Goal: Information Seeking & Learning: Learn about a topic

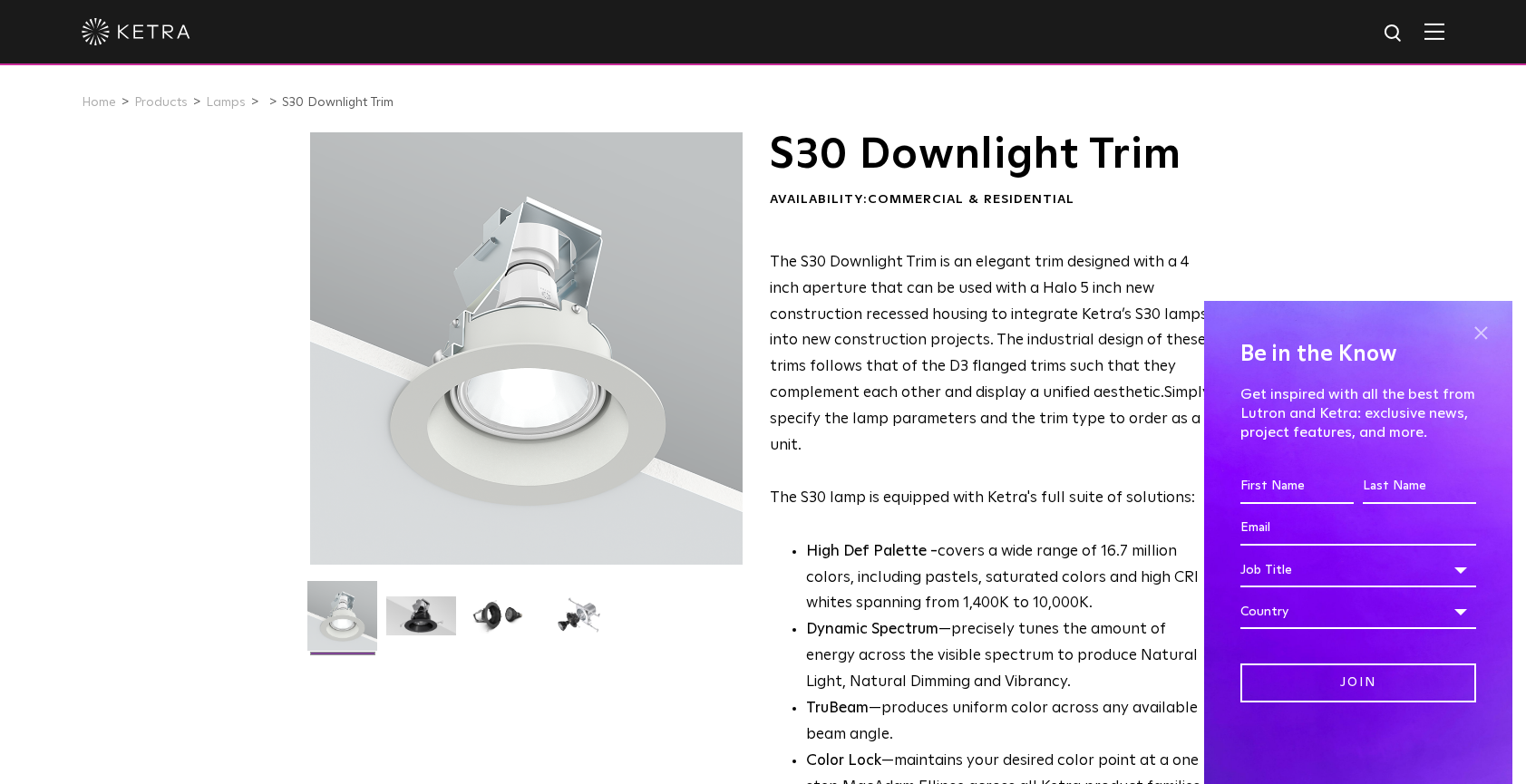
click at [1483, 331] on span at bounding box center [1481, 332] width 27 height 27
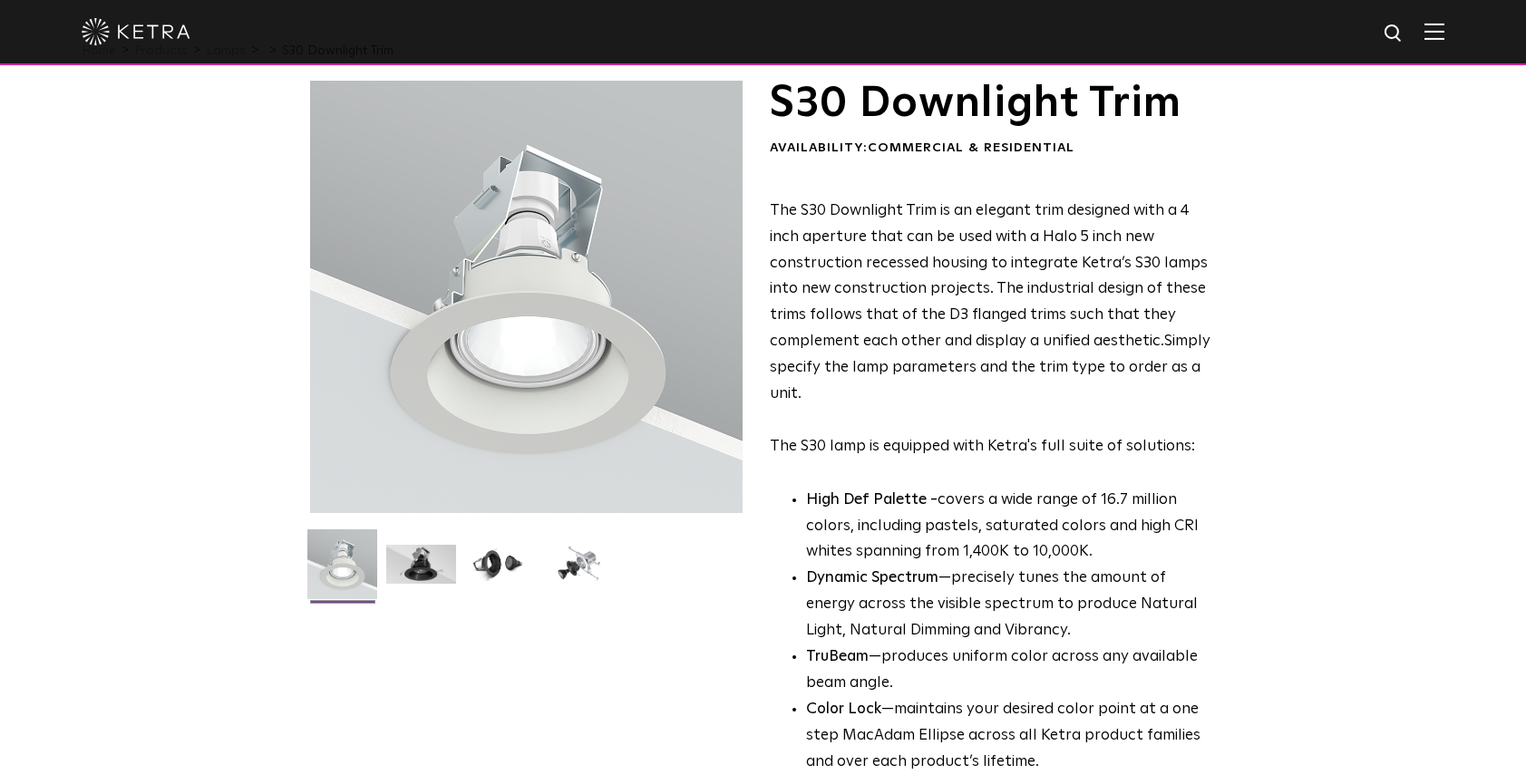
scroll to position [64, 0]
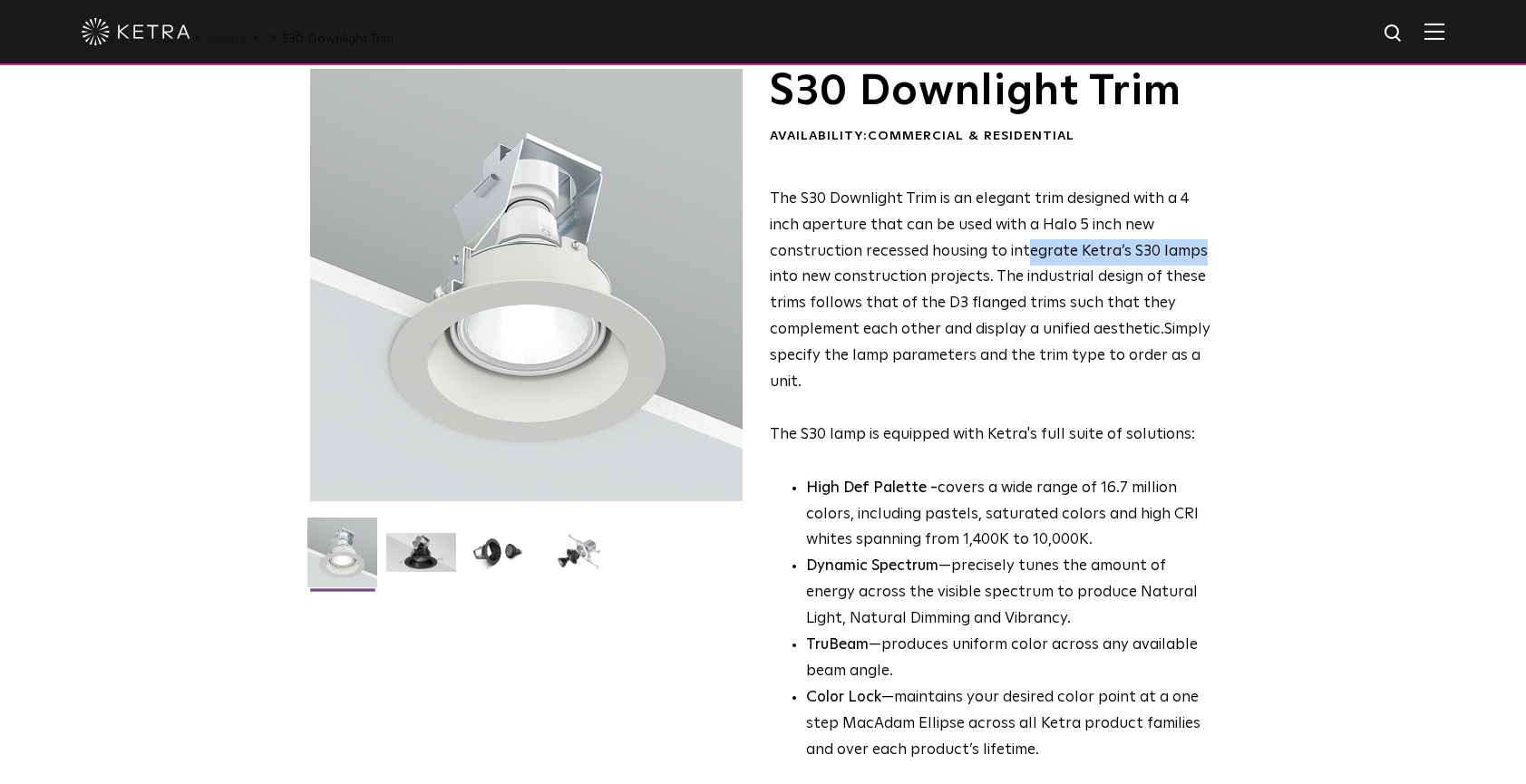
drag, startPoint x: 1023, startPoint y: 248, endPoint x: 1208, endPoint y: 238, distance: 185.3
click at [1208, 238] on p "The S30 Downlight Trim is an elegant trim designed with a 4 inch aperture that …" at bounding box center [991, 317] width 441 height 262
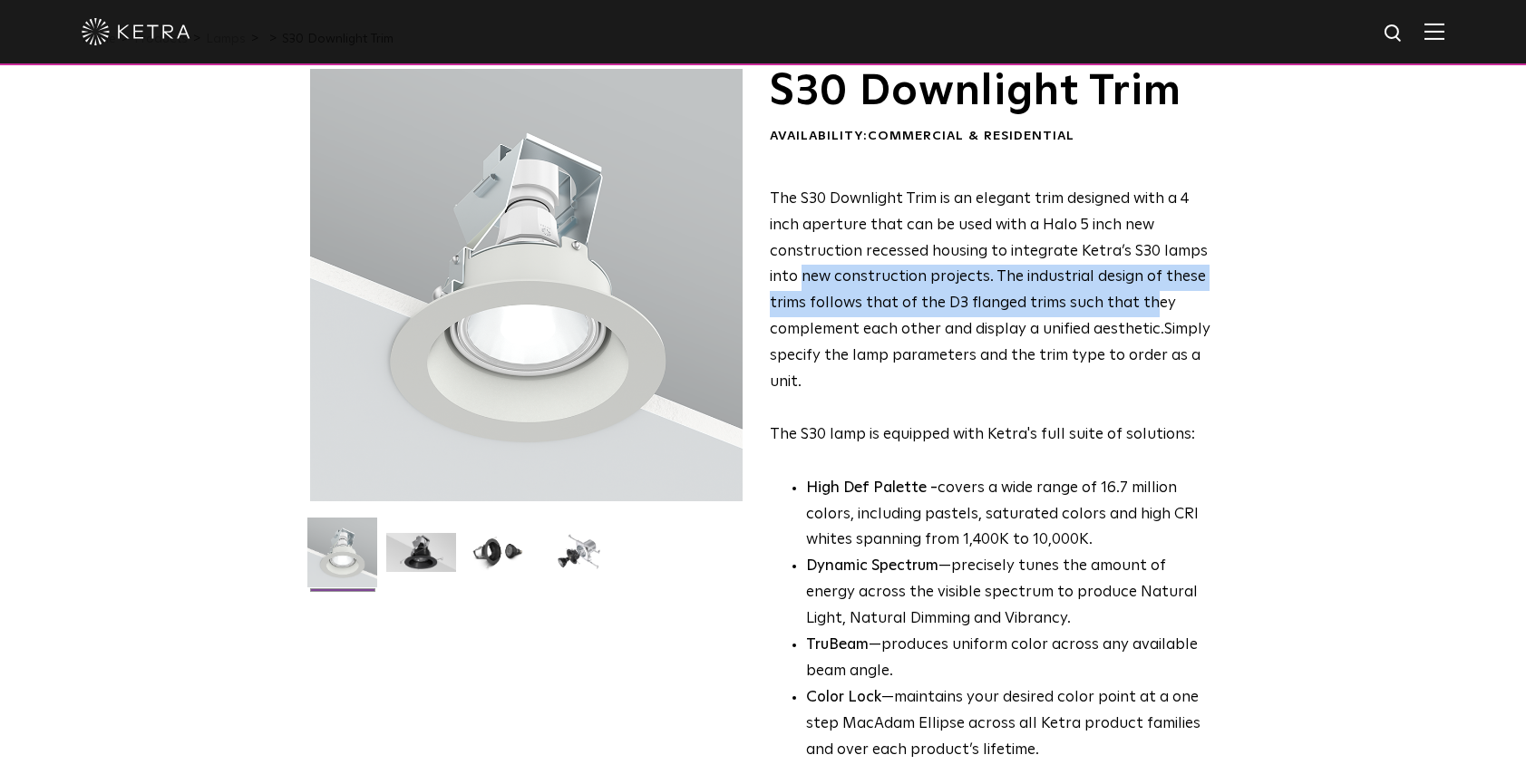
drag, startPoint x: 799, startPoint y: 270, endPoint x: 1168, endPoint y: 282, distance: 369.2
click at [1168, 282] on p "The S30 Downlight Trim is an elegant trim designed with a 4 inch aperture that …" at bounding box center [991, 317] width 441 height 262
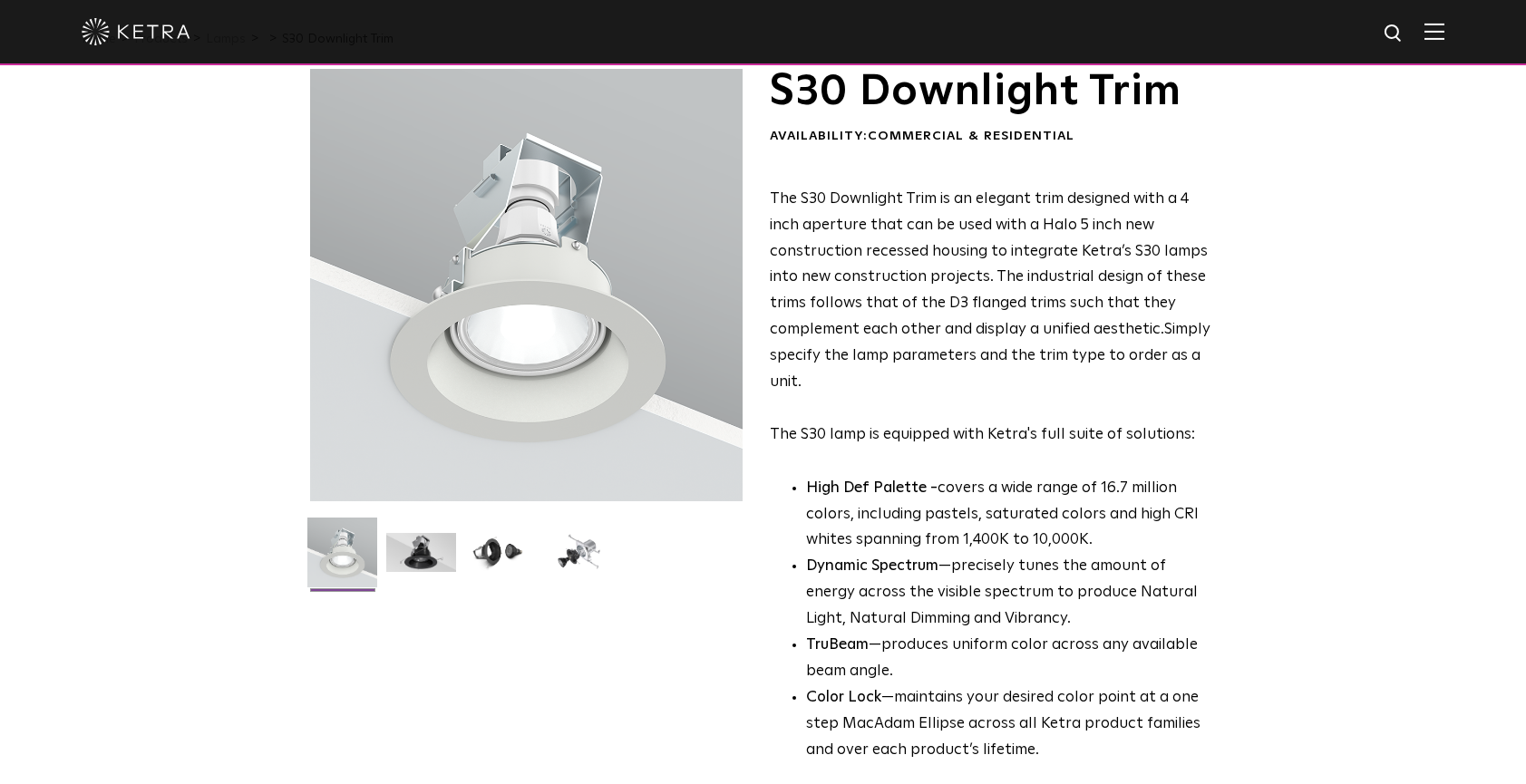
click at [1109, 333] on p "The S30 Downlight Trim is an elegant trim designed with a 4 inch aperture that …" at bounding box center [991, 317] width 441 height 262
drag, startPoint x: 777, startPoint y: 295, endPoint x: 1095, endPoint y: 296, distance: 318.0
click at [1095, 296] on span "The S30 Downlight Trim is an elegant trim designed with a 4 inch aperture that …" at bounding box center [989, 264] width 438 height 146
click at [1087, 342] on span "Simply specify the lamp parameters and the trim type to order as a unit.​" at bounding box center [990, 356] width 440 height 68
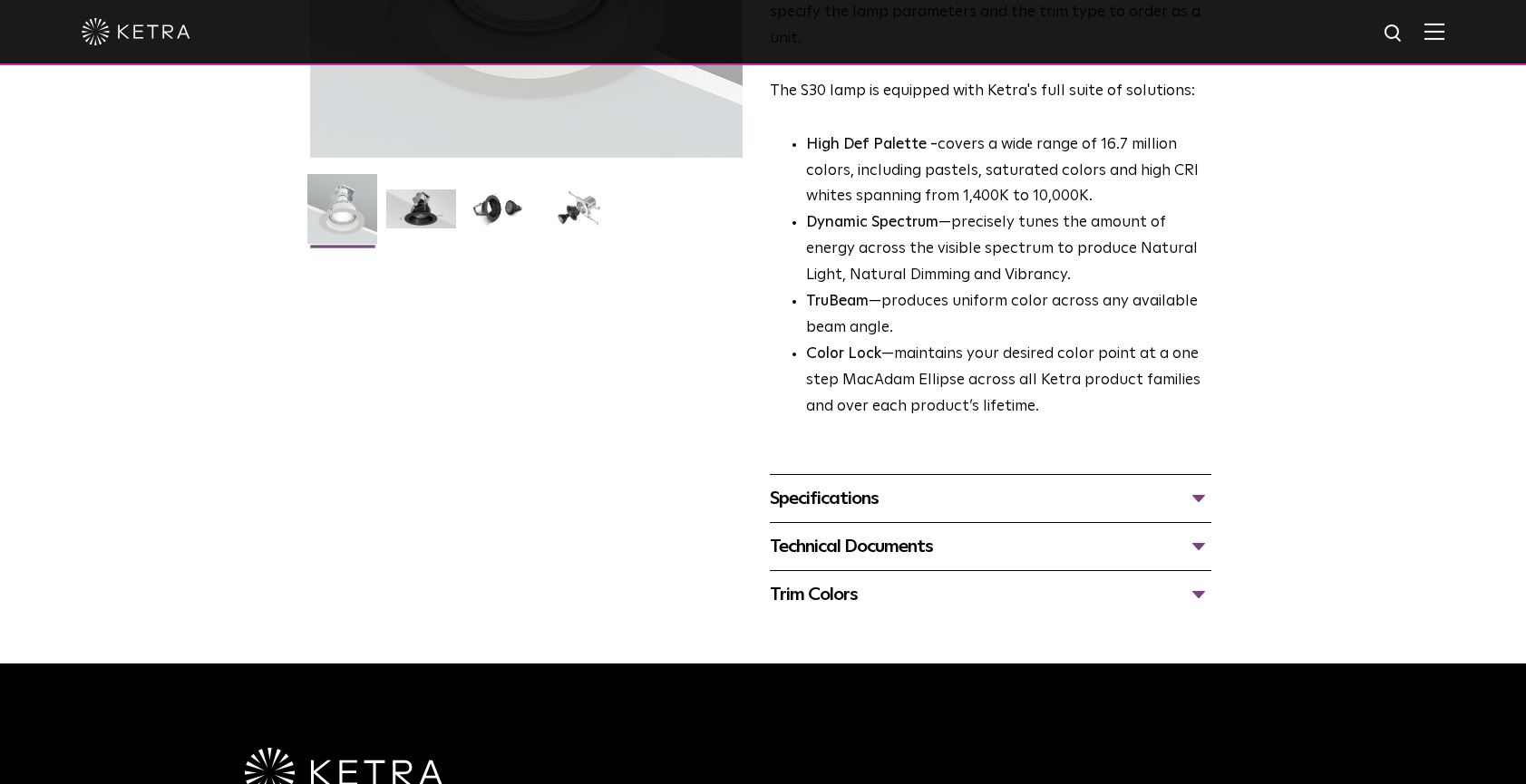
scroll to position [421, 0]
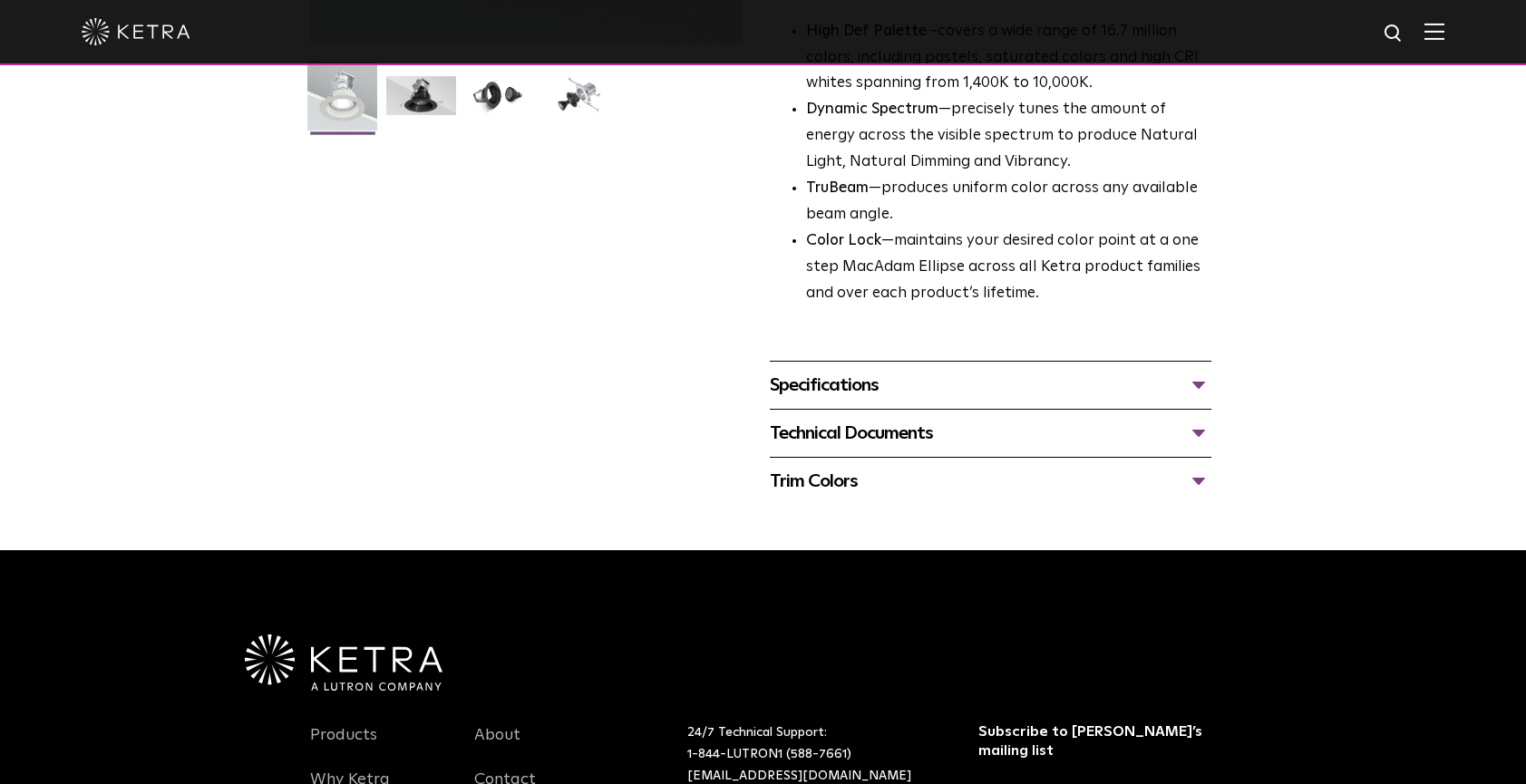
click at [900, 376] on div "Specifications" at bounding box center [991, 385] width 441 height 29
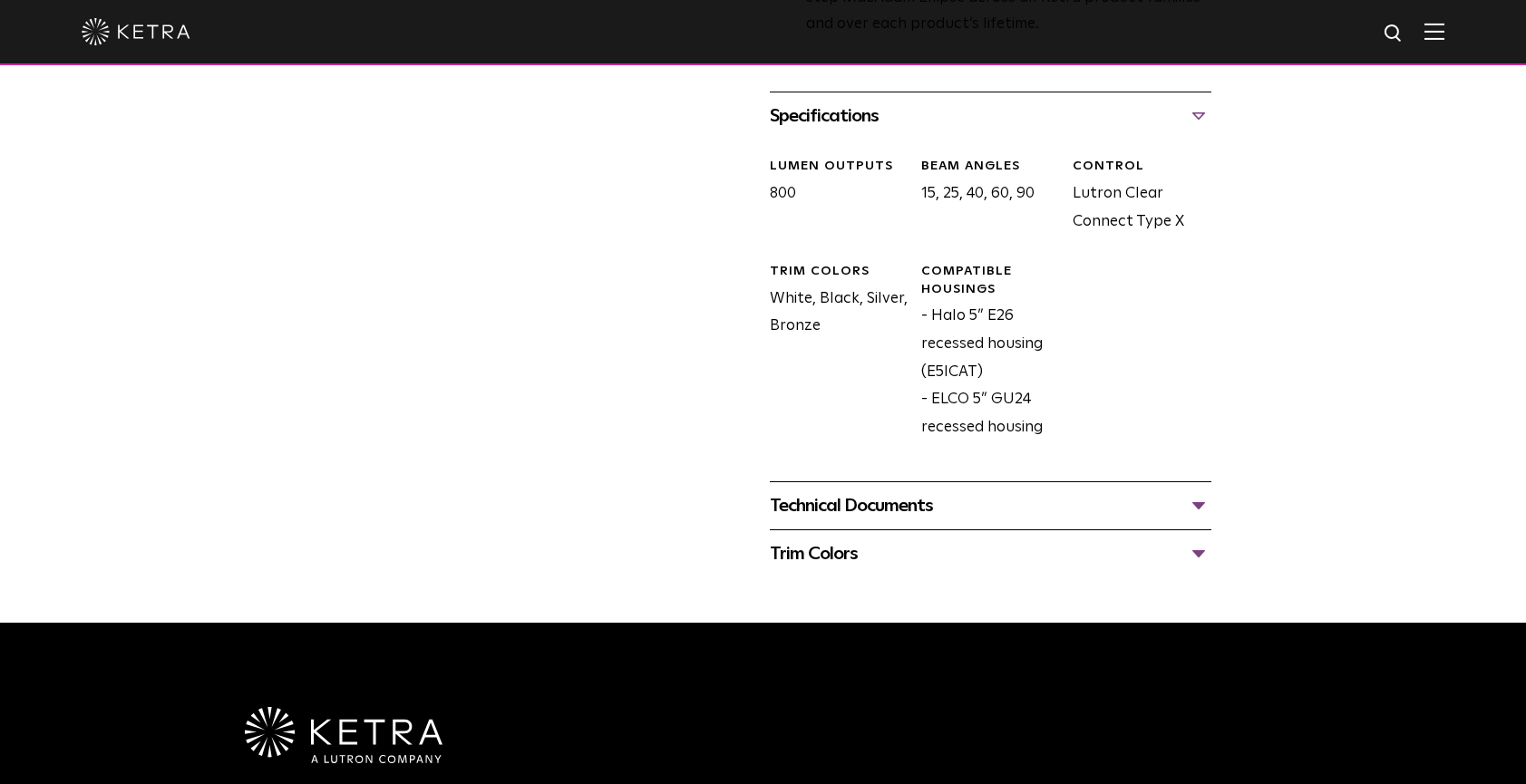
scroll to position [827, 0]
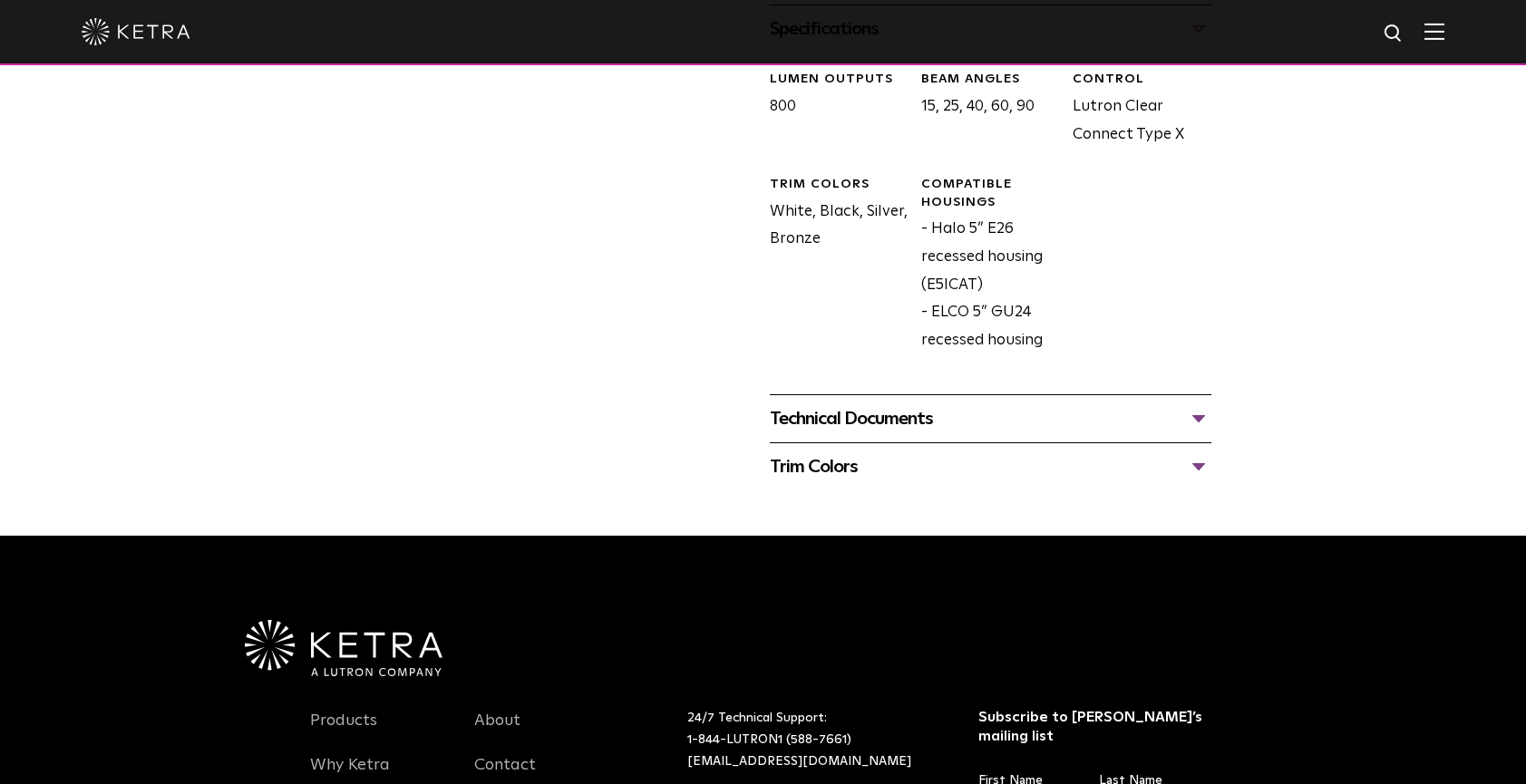
click at [896, 405] on div "Technical Documents" at bounding box center [991, 419] width 441 height 29
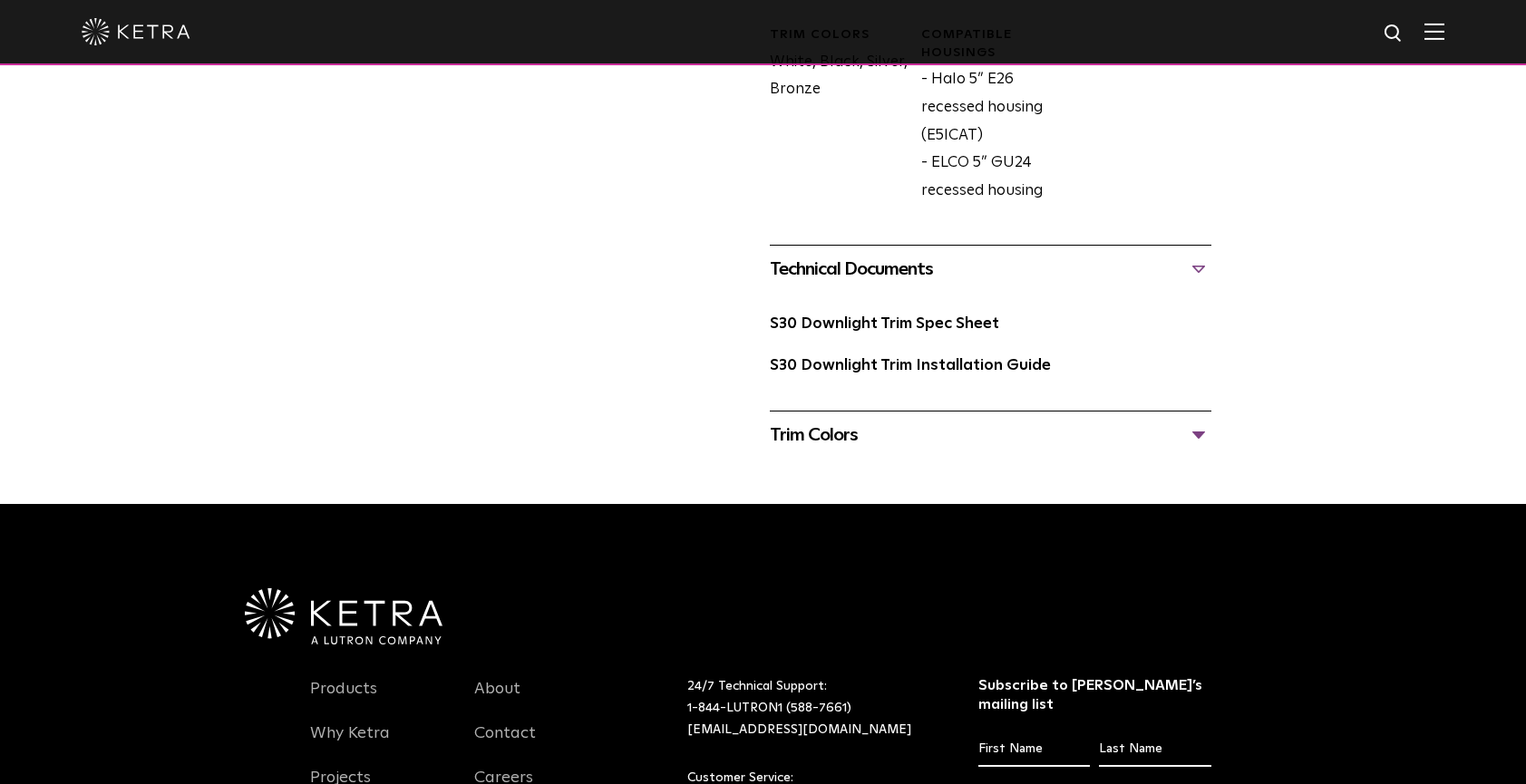
scroll to position [1049, 0]
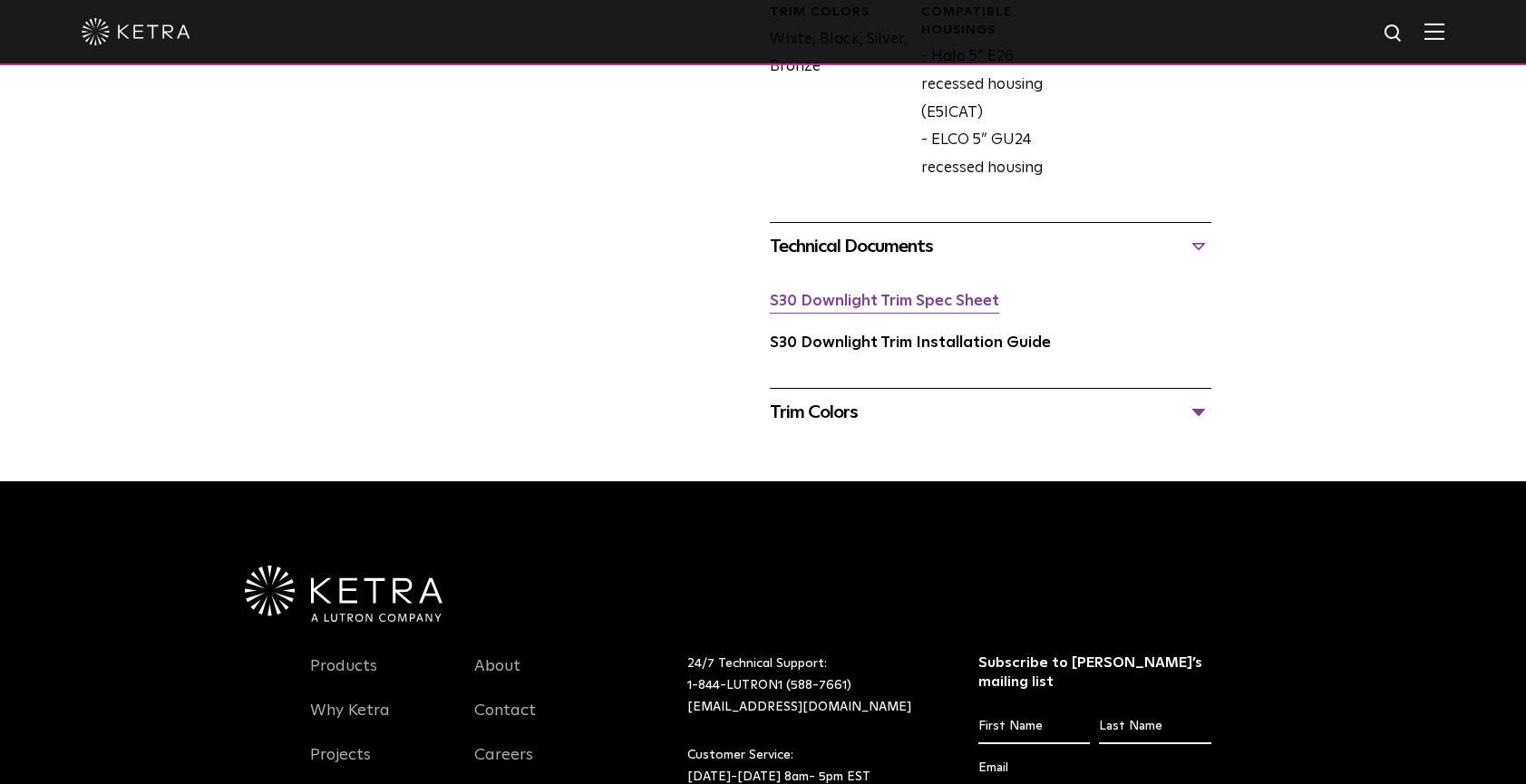
click at [916, 294] on link "S30 Downlight Trim Spec Sheet" at bounding box center [885, 301] width 229 height 15
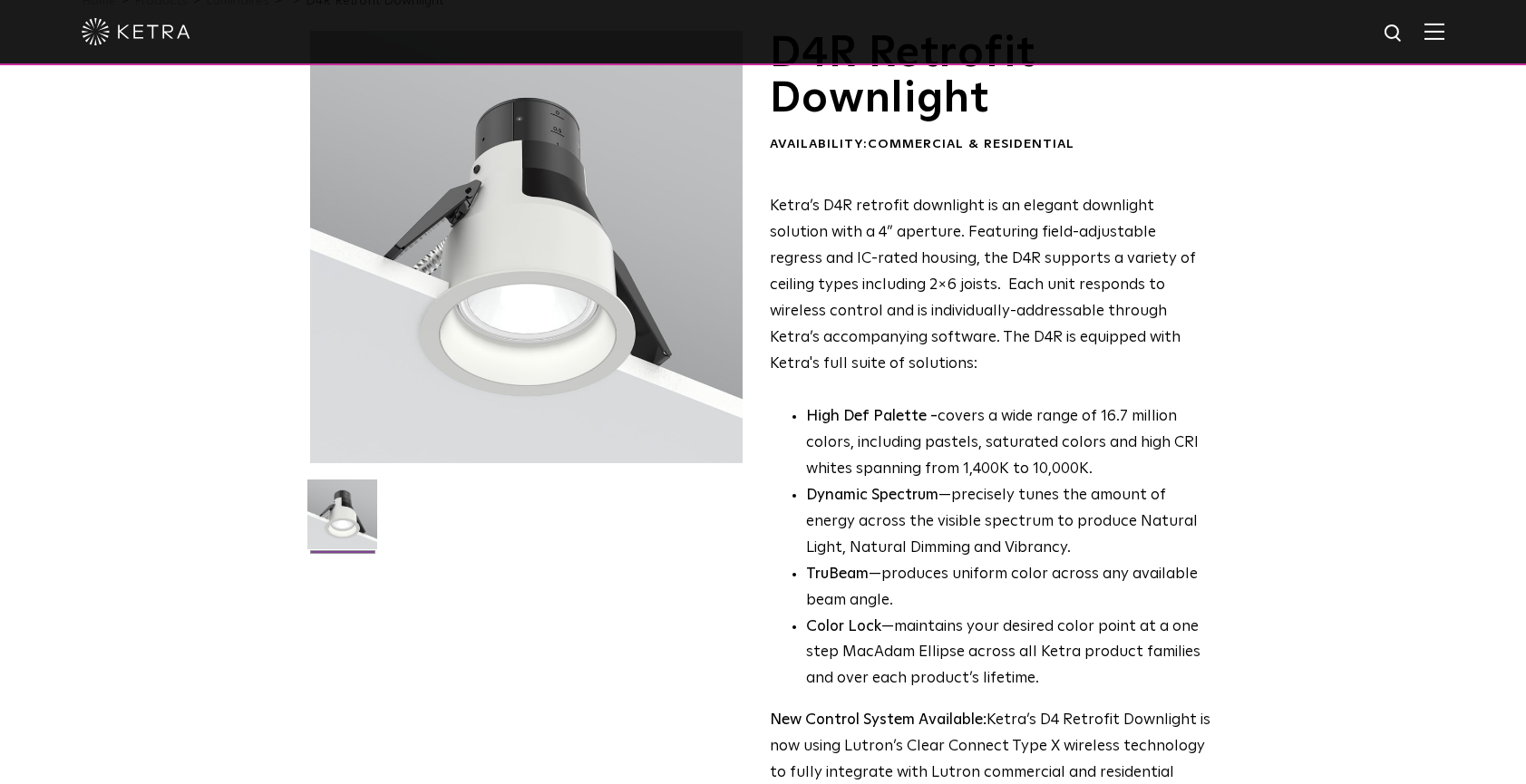
scroll to position [102, 0]
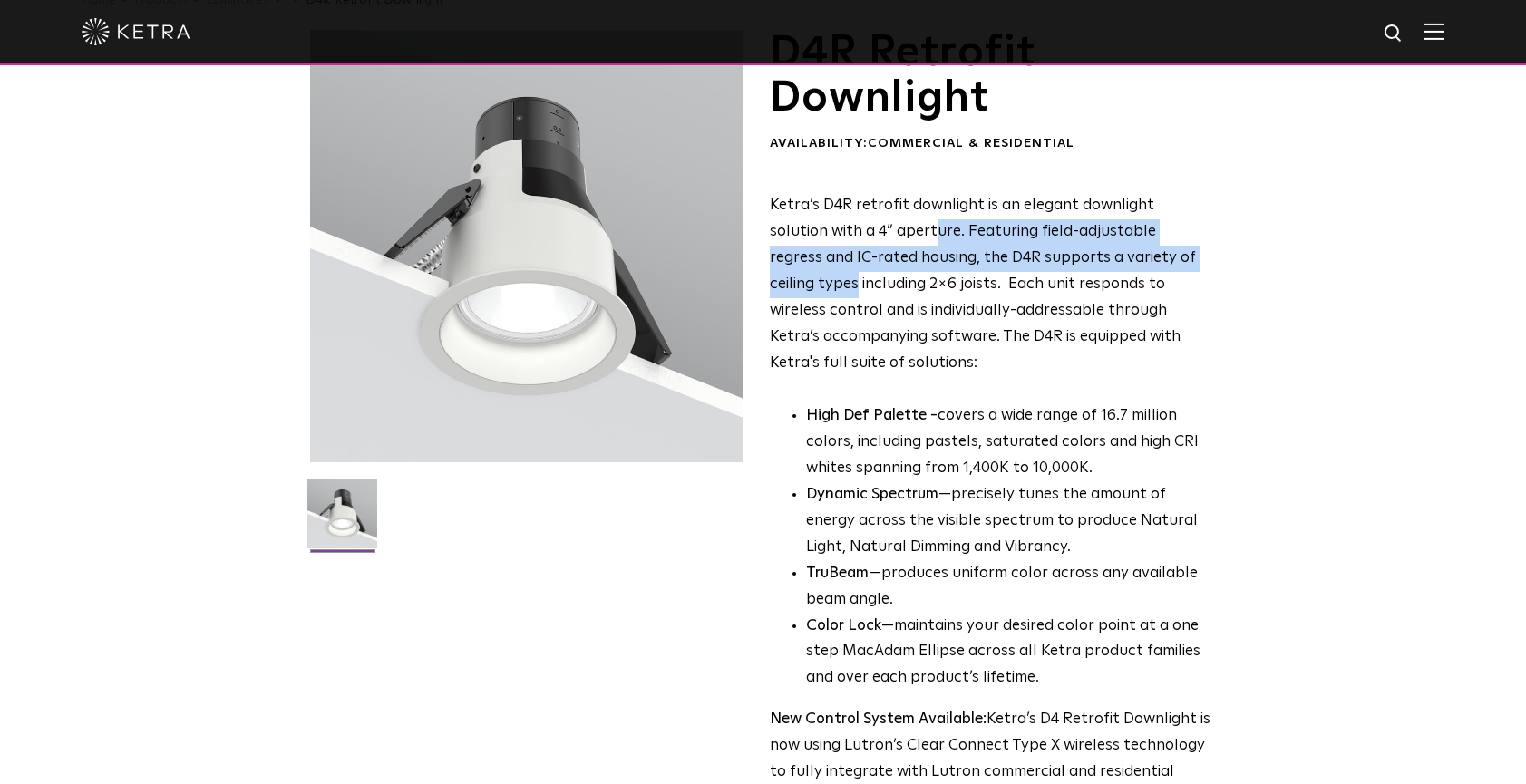
drag, startPoint x: 876, startPoint y: 225, endPoint x: 1215, endPoint y: 239, distance: 339.3
click at [1215, 239] on div "D4R Retrofit Downlight Availability: Commercial & Residential Ketra’s D4R retro…" at bounding box center [763, 497] width 907 height 933
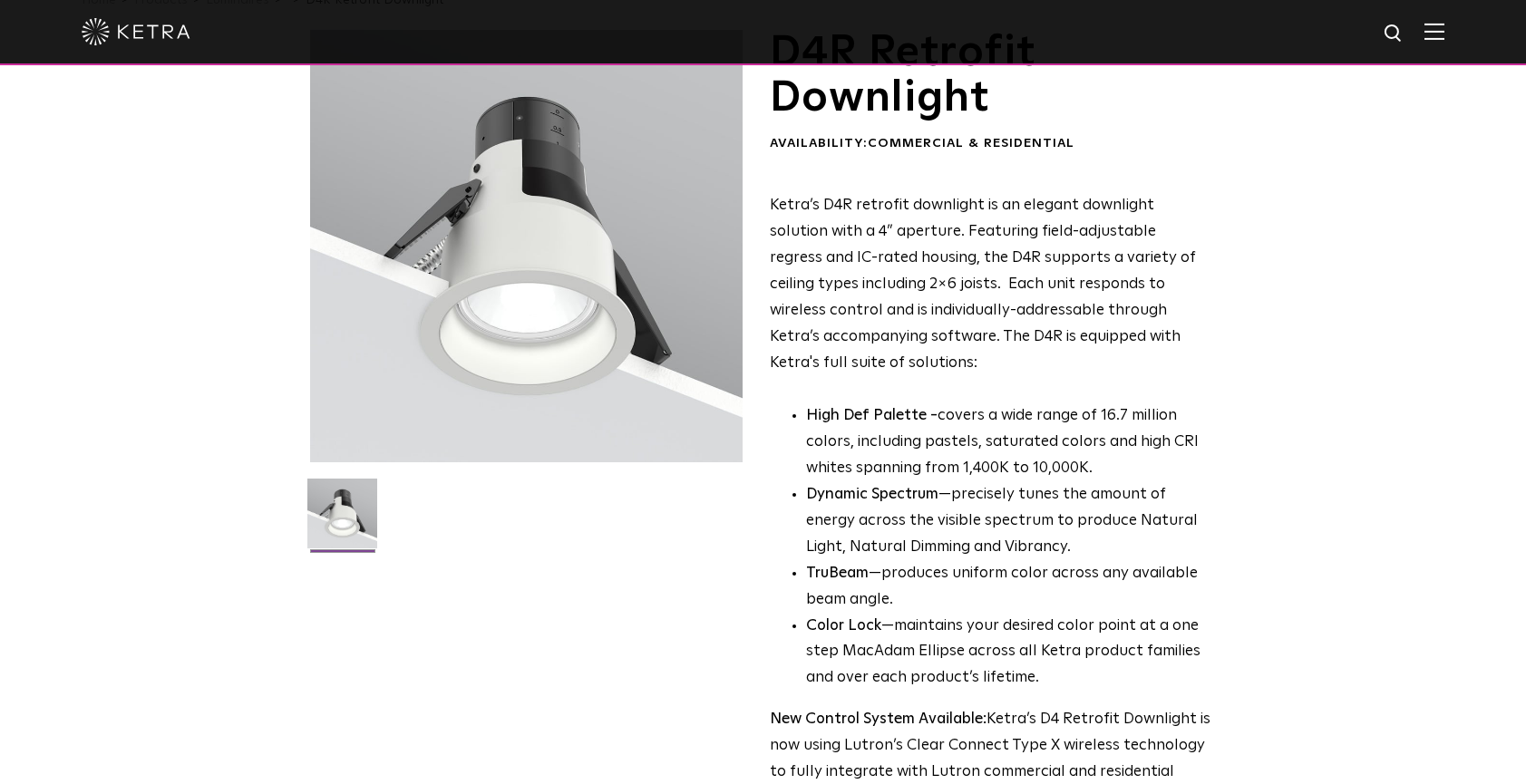
click at [1215, 274] on div "D4R Retrofit Downlight Availability: Commercial & Residential Ketra’s D4R retro…" at bounding box center [763, 497] width 907 height 933
drag, startPoint x: 803, startPoint y: 252, endPoint x: 1210, endPoint y: 259, distance: 407.1
click at [1211, 255] on div "D4R Retrofit Downlight Availability: Commercial & Residential Ketra’s D4R retro…" at bounding box center [763, 497] width 907 height 933
click at [1133, 298] on p "Ketra’s D4R retrofit downlight is an elegant downlight solution with a 4” apert…" at bounding box center [991, 284] width 441 height 183
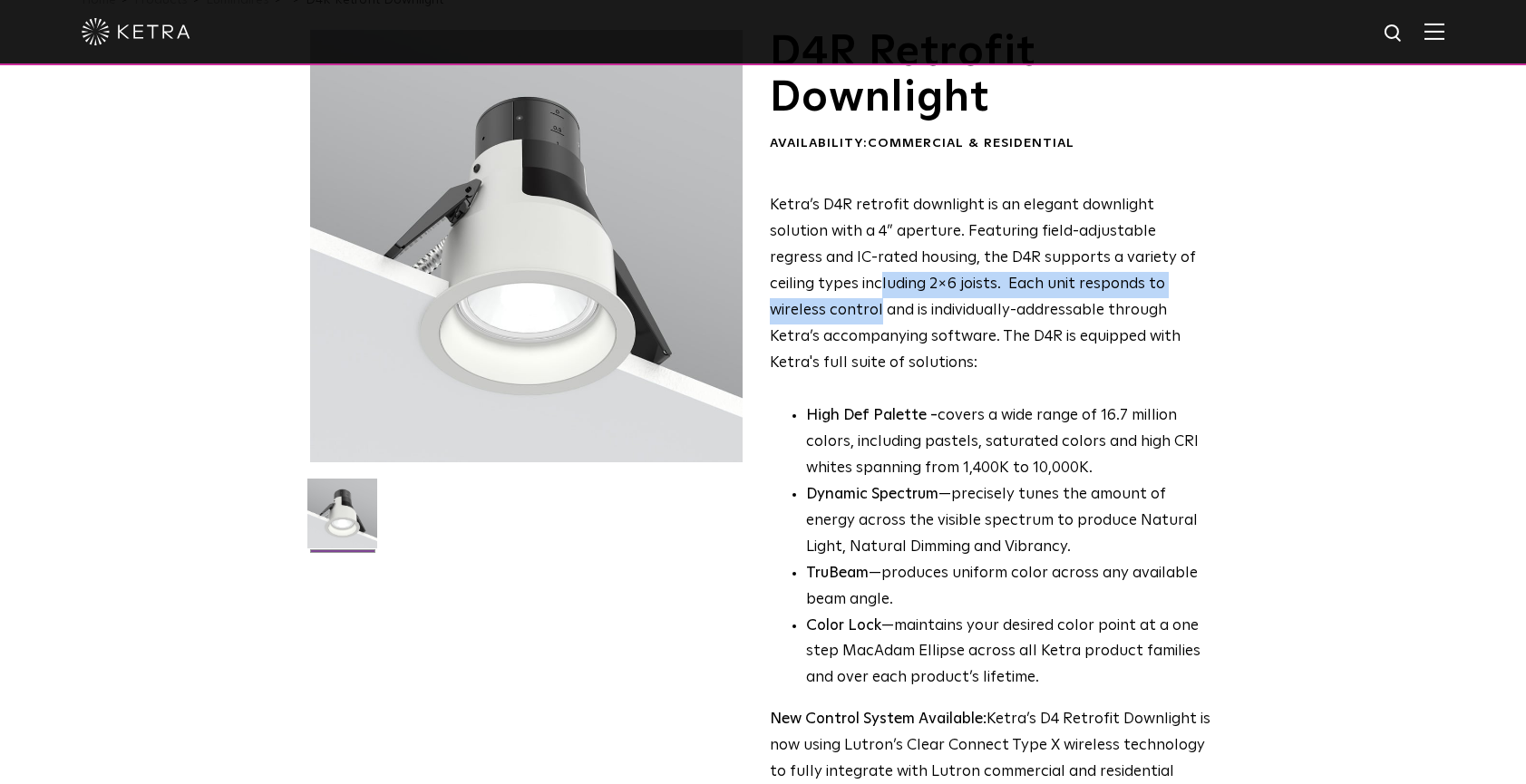
drag, startPoint x: 790, startPoint y: 273, endPoint x: 1284, endPoint y: 273, distance: 494.0
click at [1285, 273] on div "D4R Retrofit Downlight Availability: Commercial & Residential Ketra’s D4R retro…" at bounding box center [763, 497] width 1526 height 933
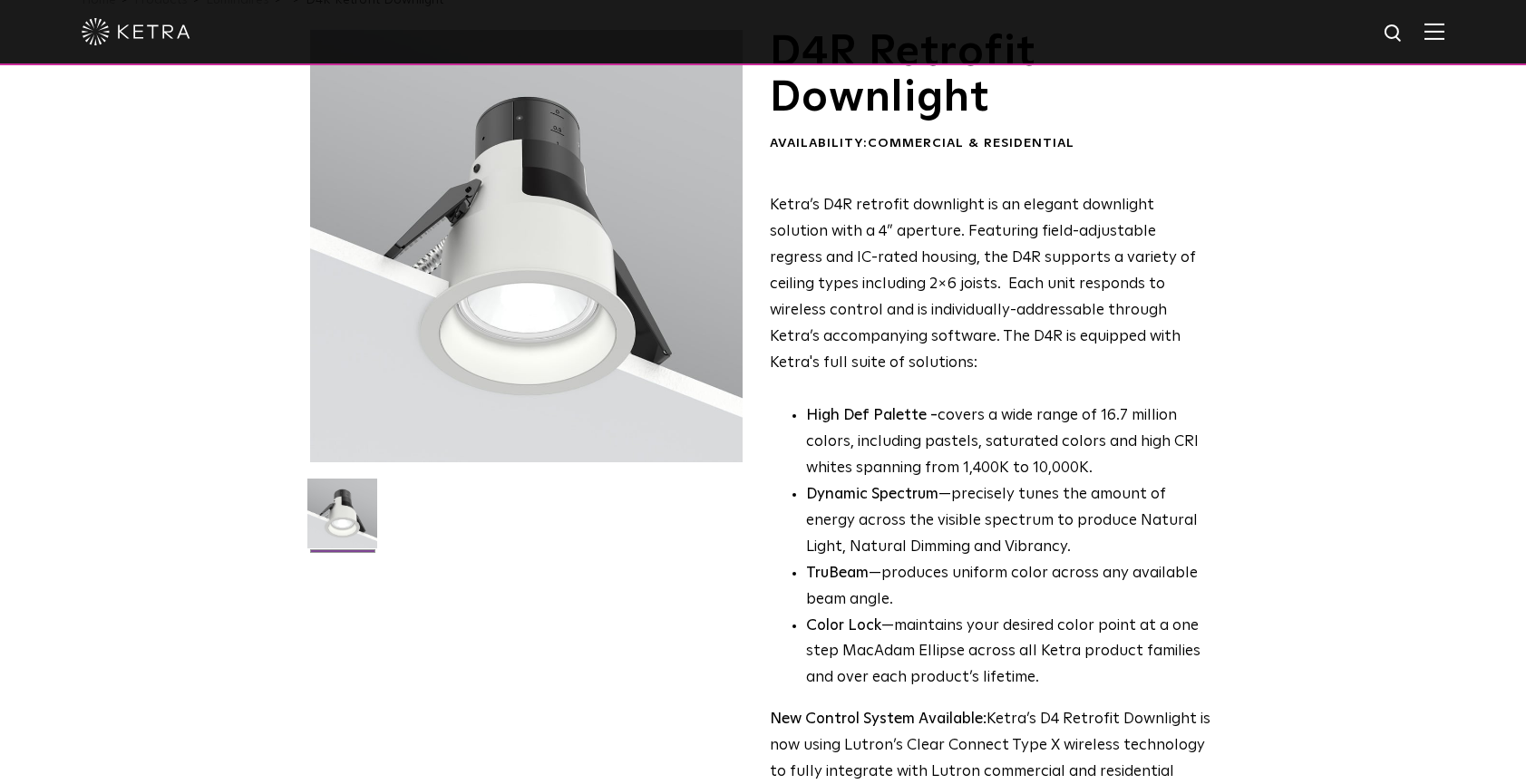
click at [1124, 312] on p "Ketra’s D4R retrofit downlight is an elegant downlight solution with a 4” apert…" at bounding box center [991, 284] width 441 height 183
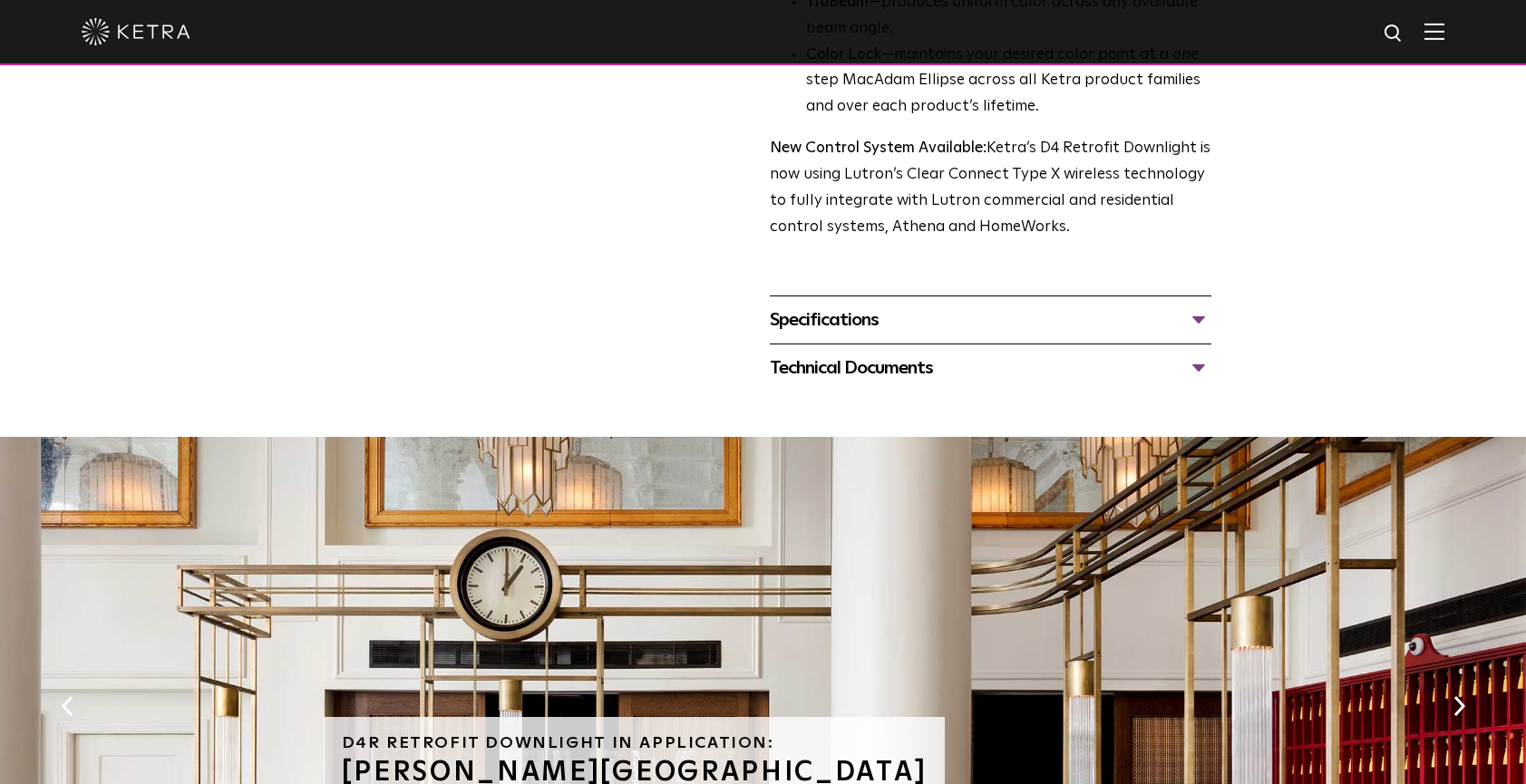
scroll to position [676, 0]
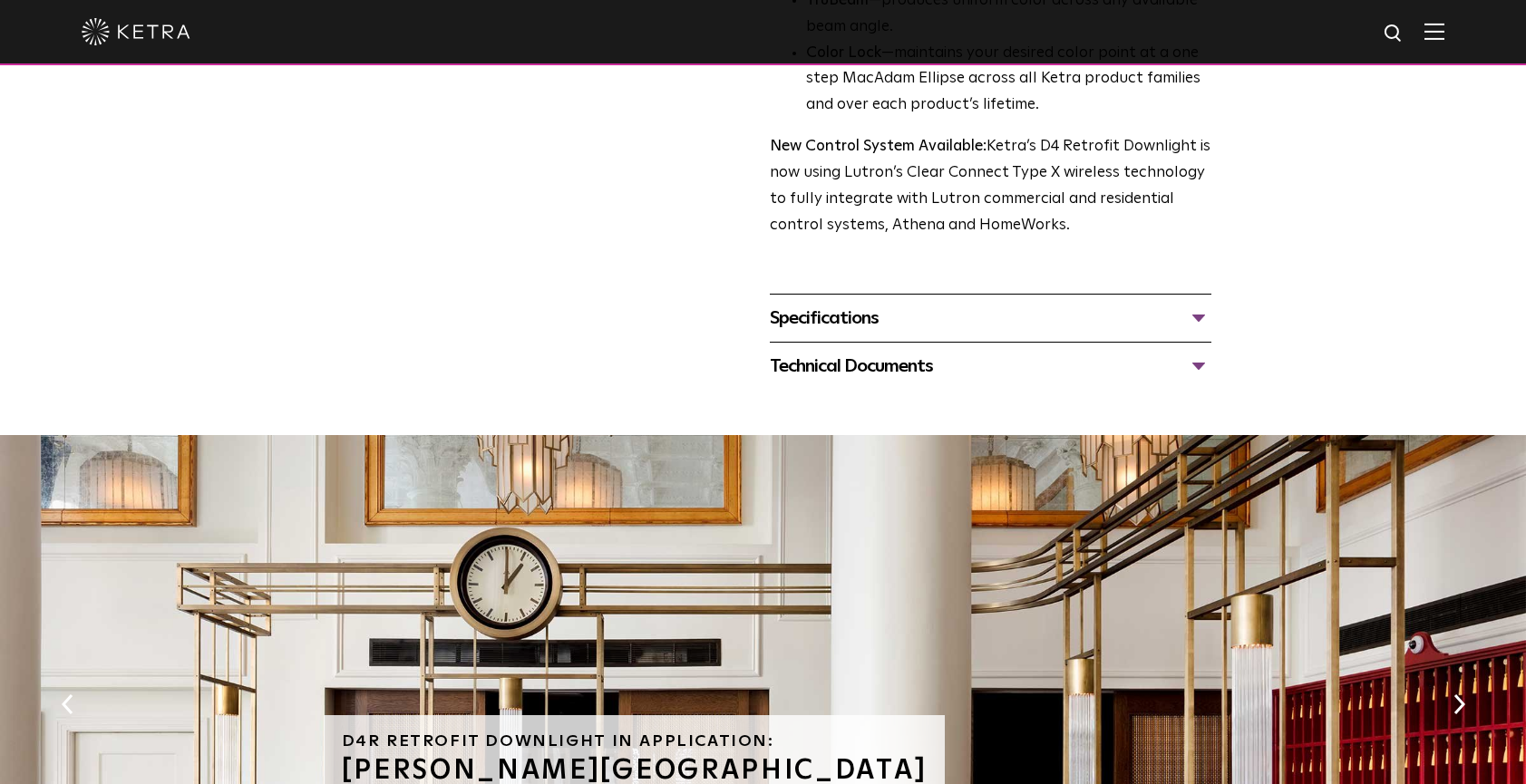
click at [855, 304] on div "Specifications" at bounding box center [991, 318] width 441 height 29
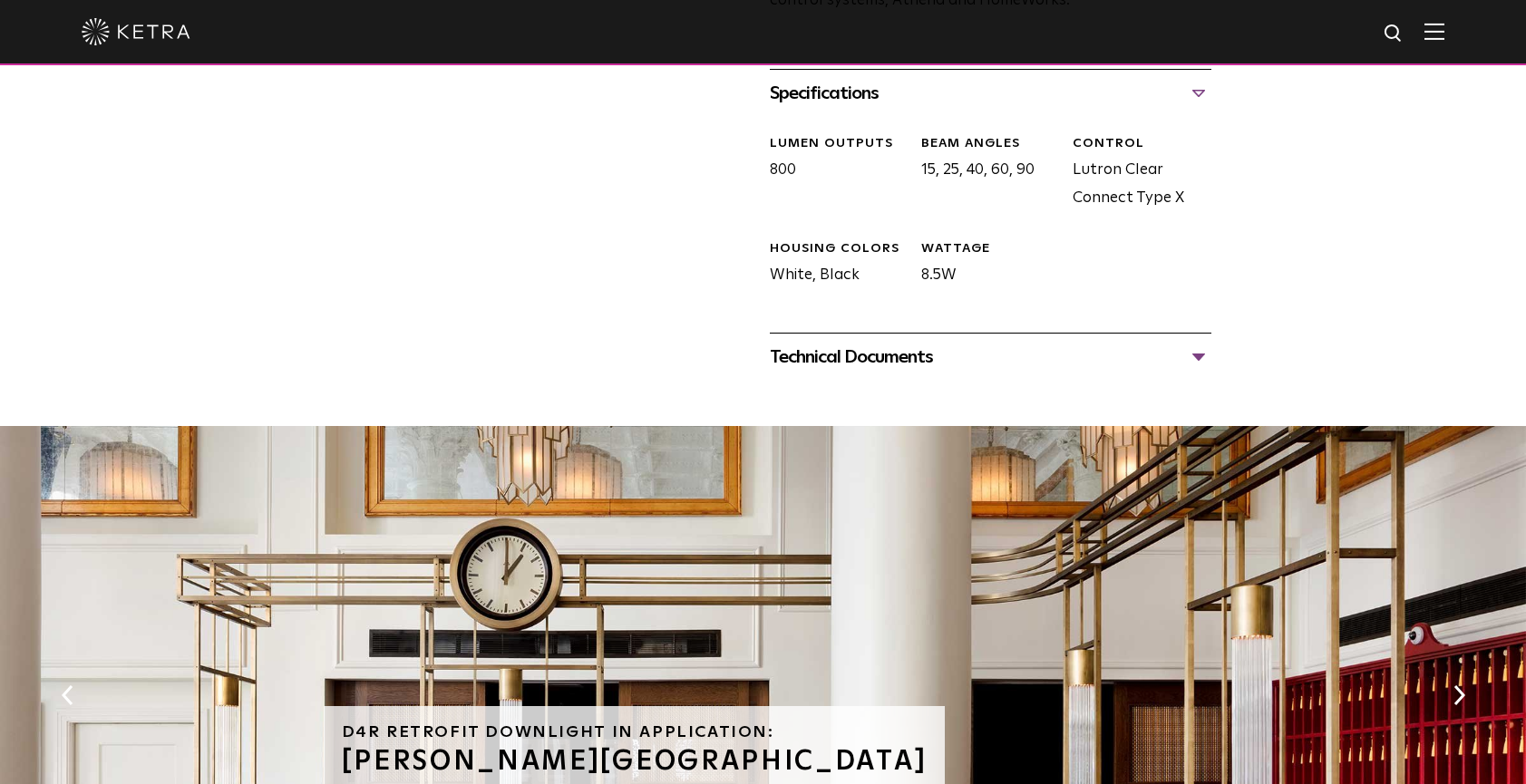
scroll to position [903, 0]
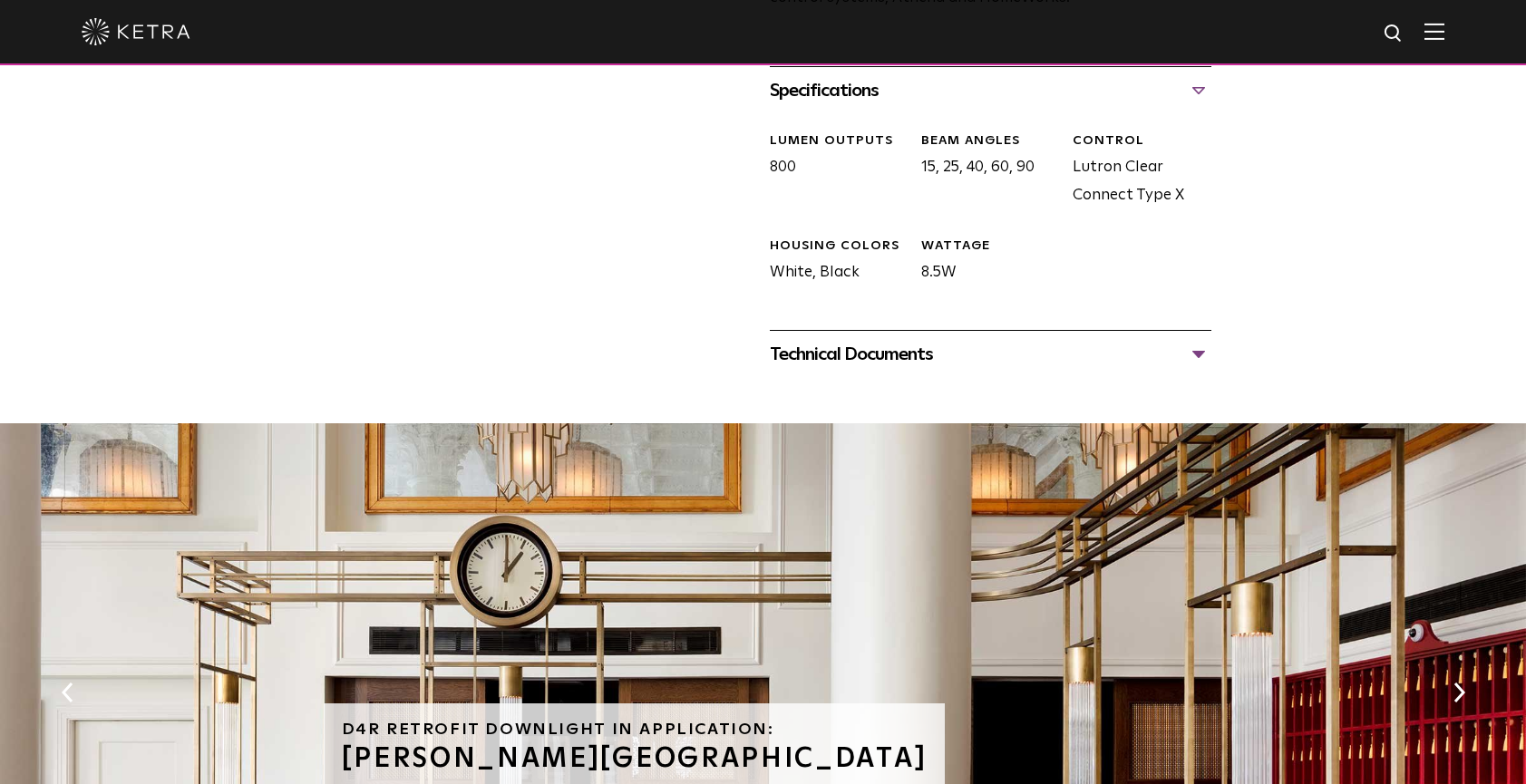
click at [871, 340] on div "Technical Documents" at bounding box center [991, 354] width 441 height 29
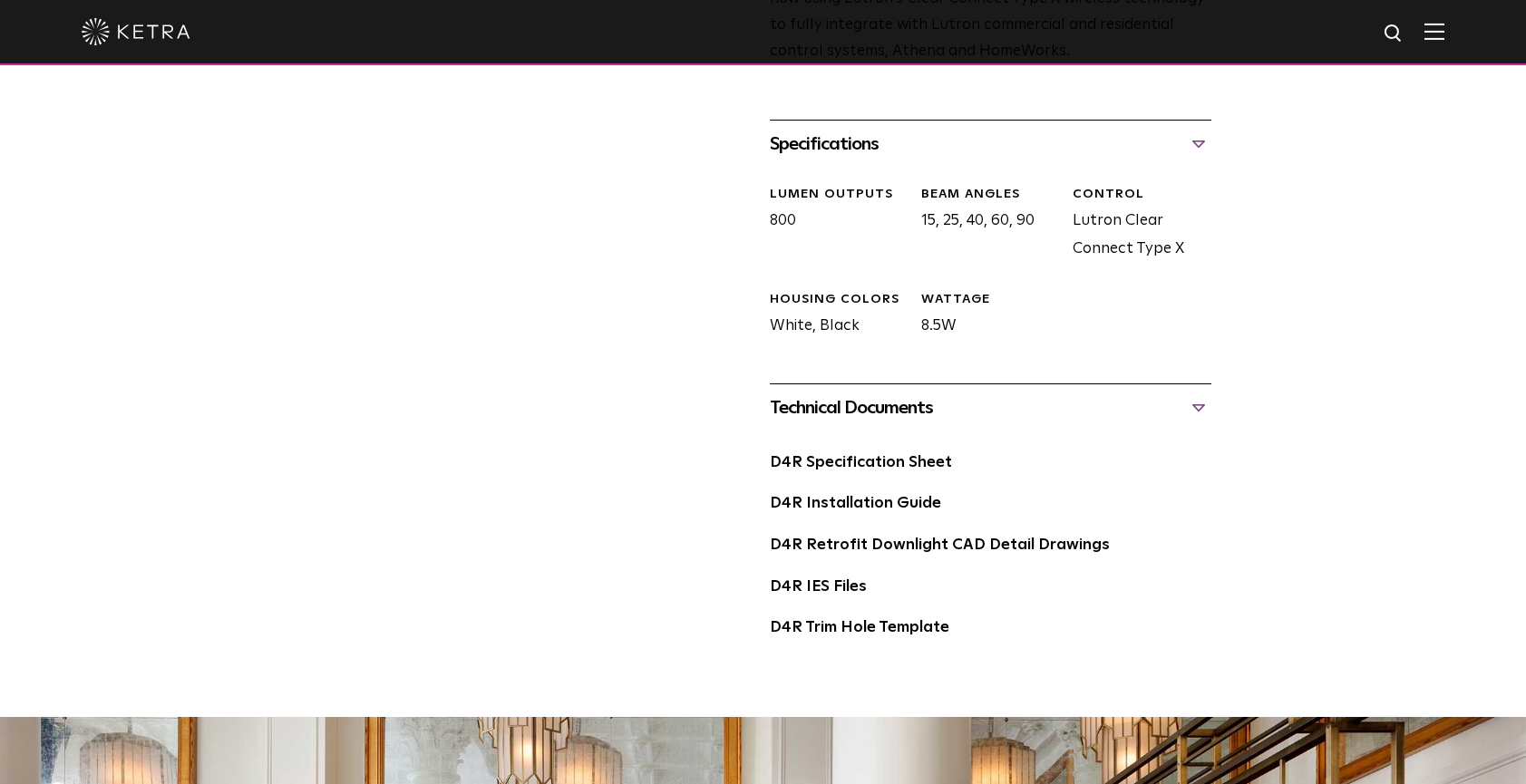
scroll to position [852, 0]
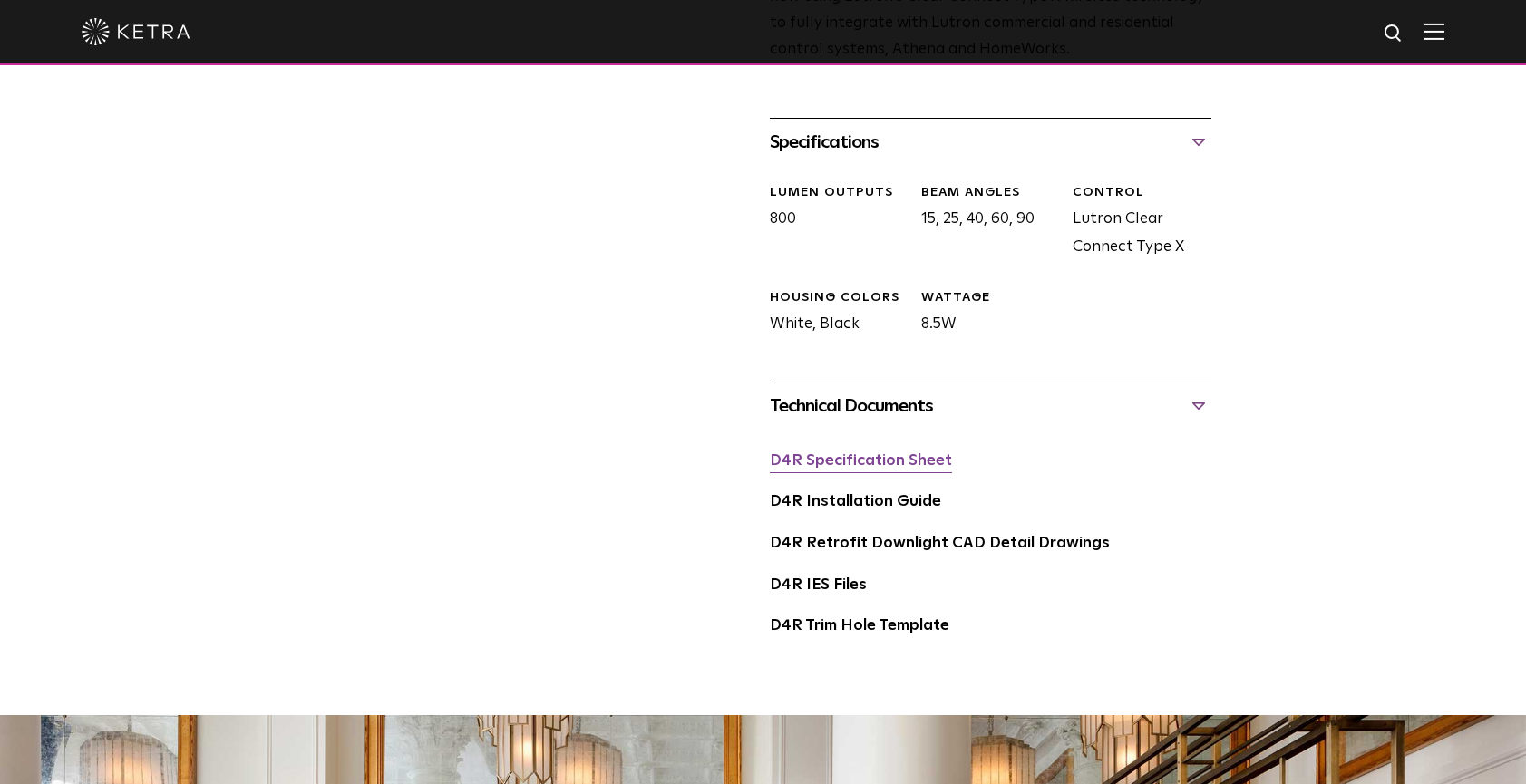
click at [883, 453] on link "D4R Specification Sheet" at bounding box center [861, 461] width 182 height 15
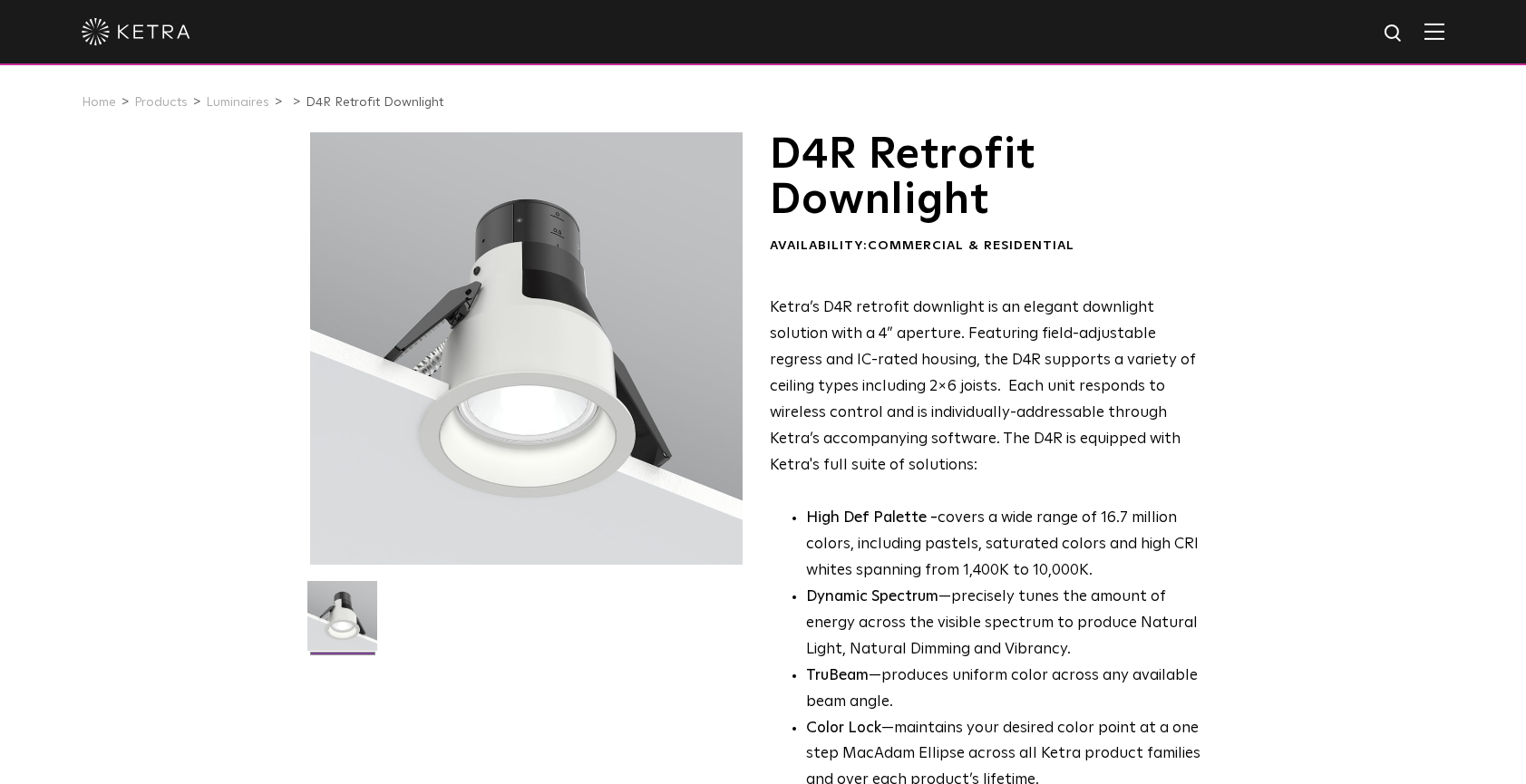
scroll to position [0, 0]
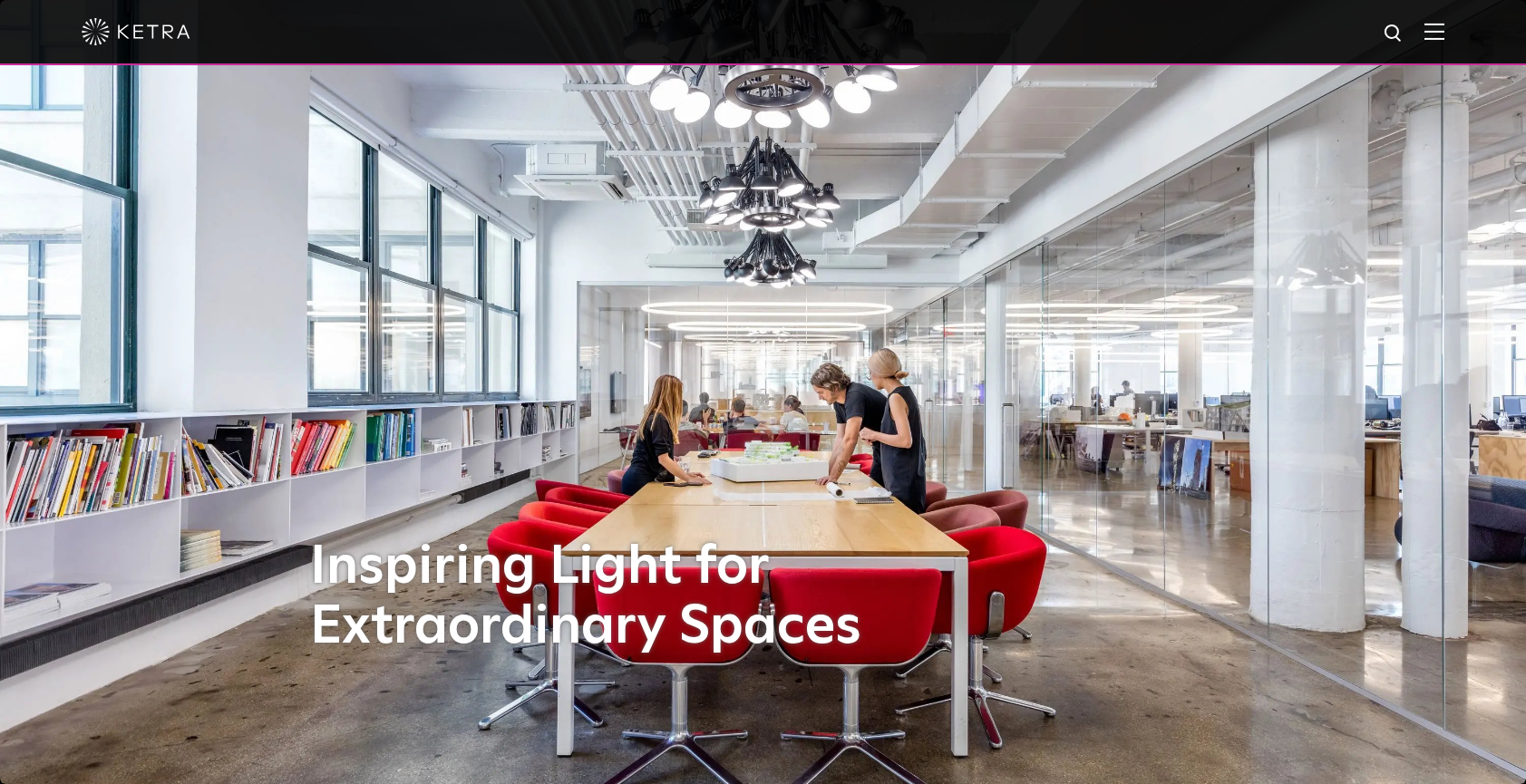
click at [1437, 38] on img at bounding box center [1434, 31] width 20 height 17
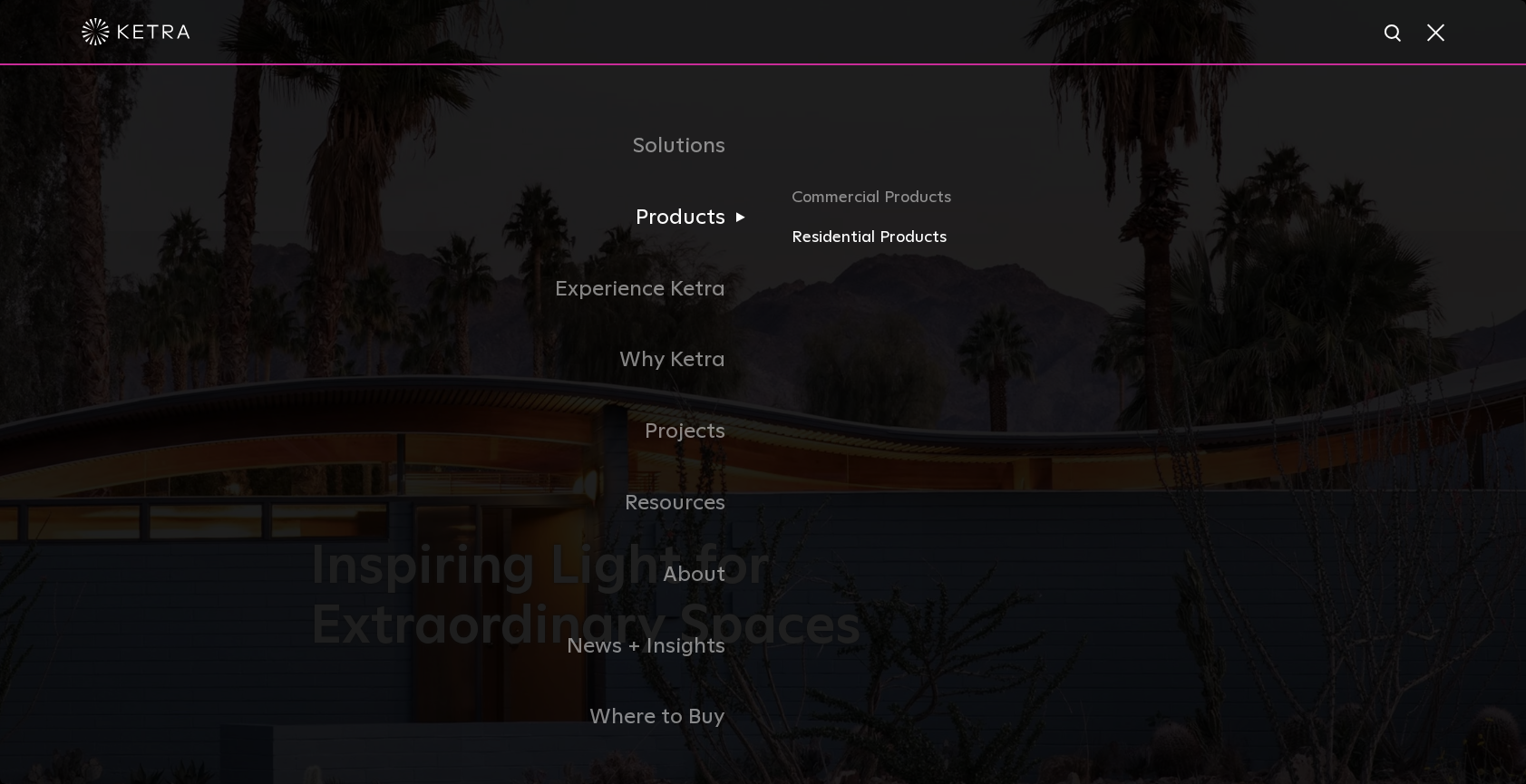
click at [839, 236] on link "Residential Products" at bounding box center [1004, 238] width 424 height 26
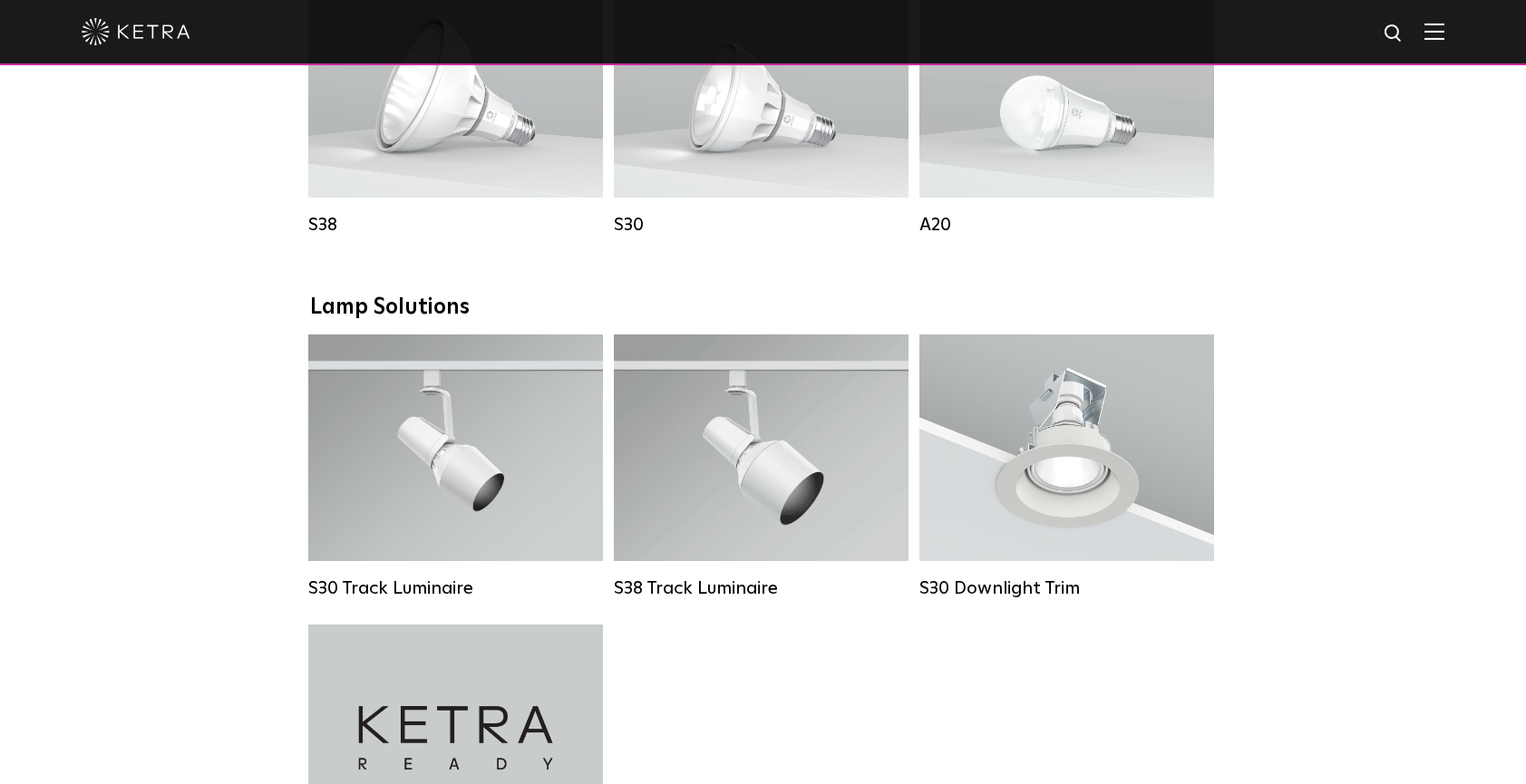
scroll to position [1154, 0]
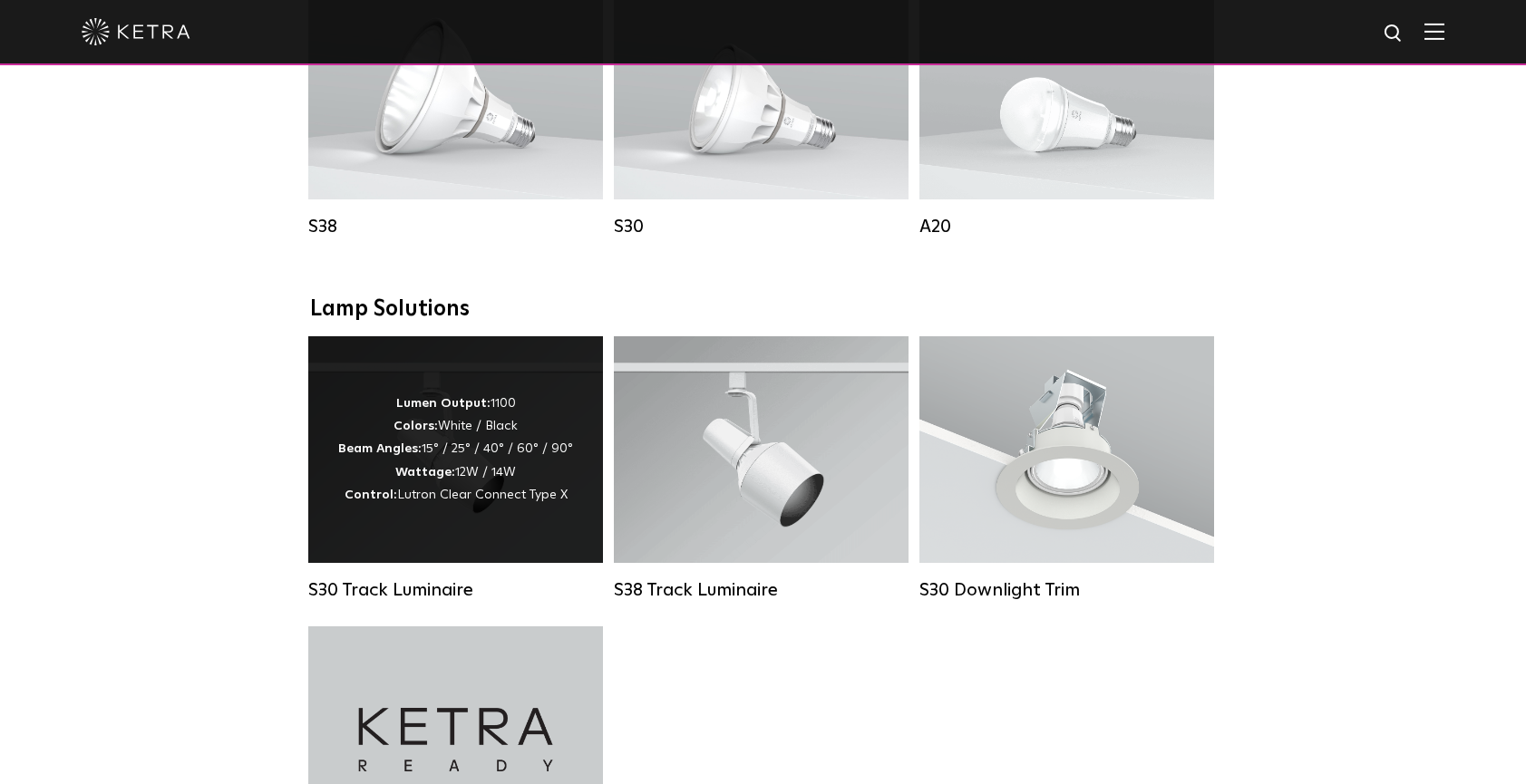
click at [451, 477] on strong "Wattage:" at bounding box center [425, 472] width 60 height 13
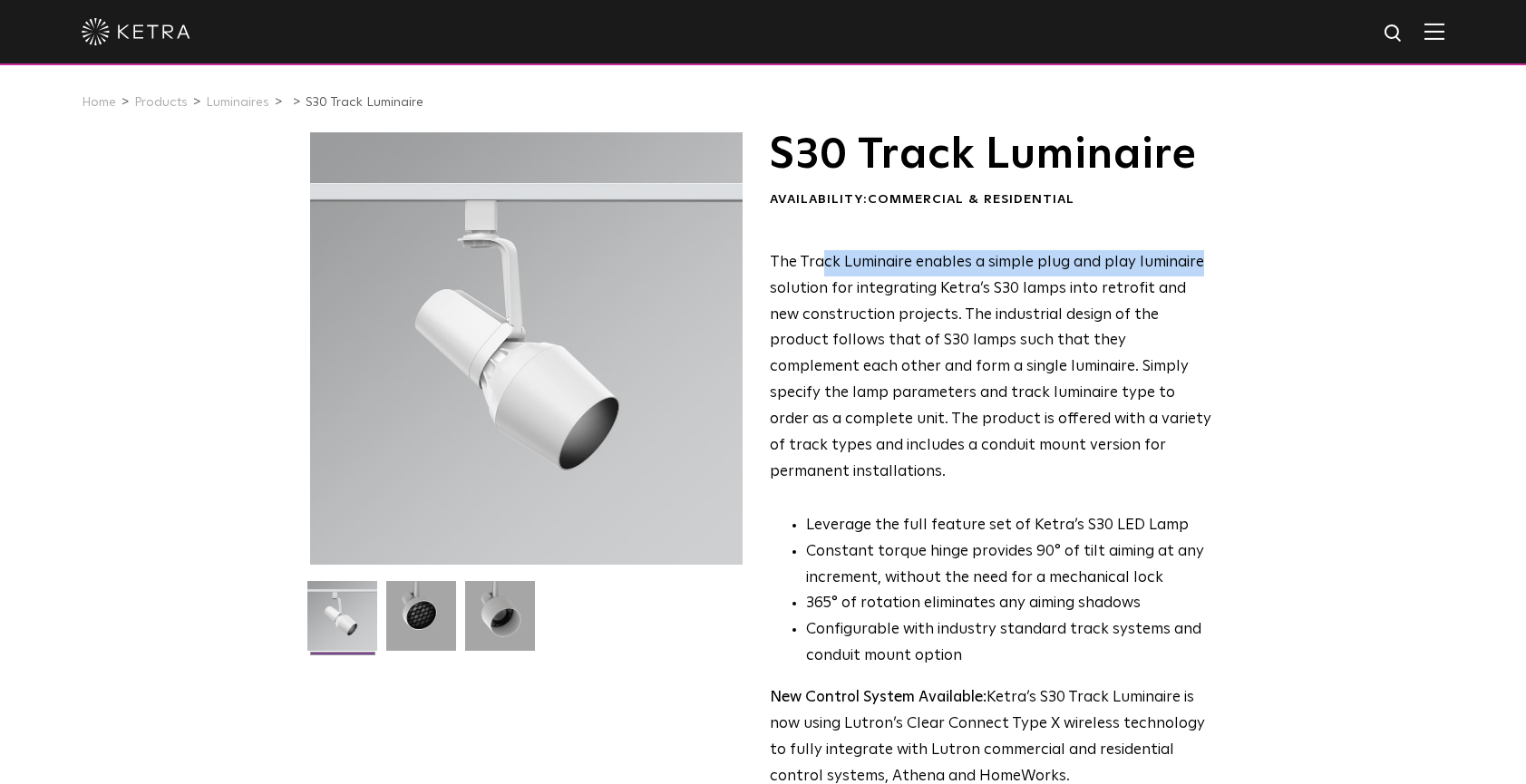
drag, startPoint x: 824, startPoint y: 257, endPoint x: 1223, endPoint y: 256, distance: 399.0
click at [1223, 256] on div "S30 Track Luminaire Availability: Commercial & Residential The Track Luminaire …" at bounding box center [763, 561] width 943 height 857
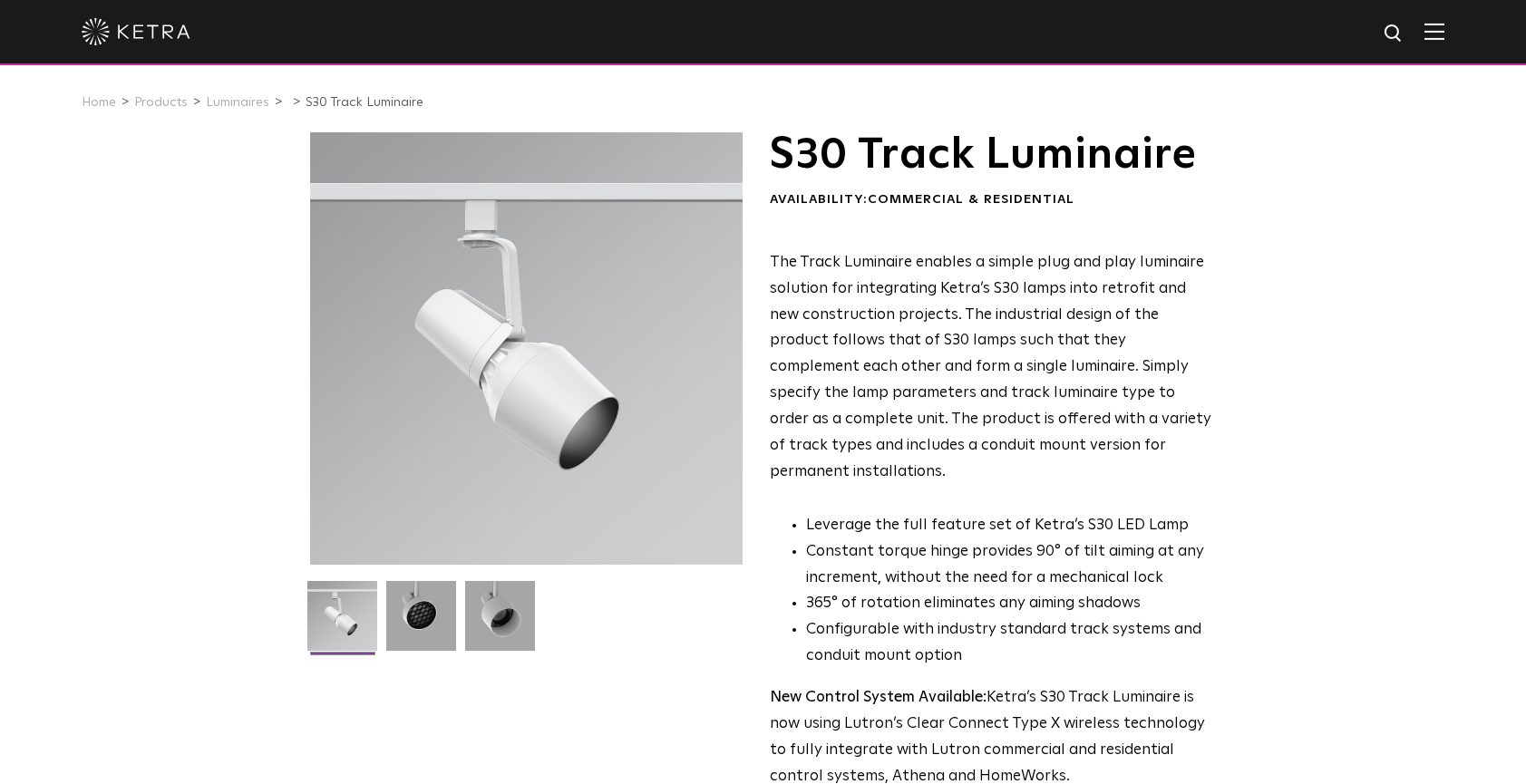
click at [1198, 313] on p "The Track Luminaire enables a simple plug and play luminaire solution for integ…" at bounding box center [991, 368] width 441 height 236
drag, startPoint x: 839, startPoint y: 284, endPoint x: 1140, endPoint y: 284, distance: 301.0
click at [1140, 284] on span "The Track Luminaire enables a simple plug and play luminaire solution for integ…" at bounding box center [991, 367] width 441 height 225
click at [1130, 346] on p "The Track Luminaire enables a simple plug and play luminaire solution for integ…" at bounding box center [991, 368] width 441 height 236
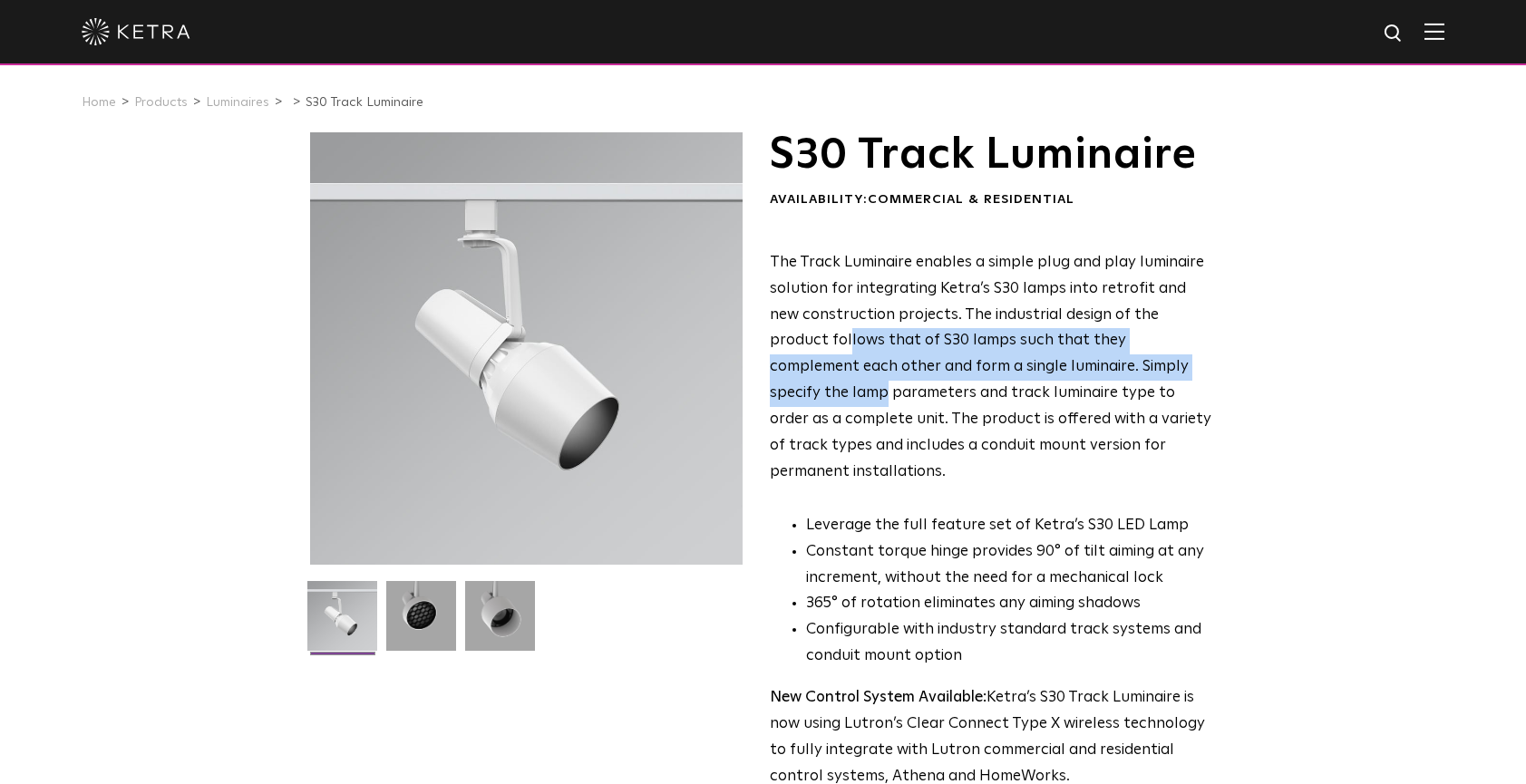
drag, startPoint x: 786, startPoint y: 327, endPoint x: 1215, endPoint y: 361, distance: 430.3
click at [1215, 361] on div "S30 Track Luminaire Availability: Commercial & Residential The Track Luminaire …" at bounding box center [763, 561] width 907 height 857
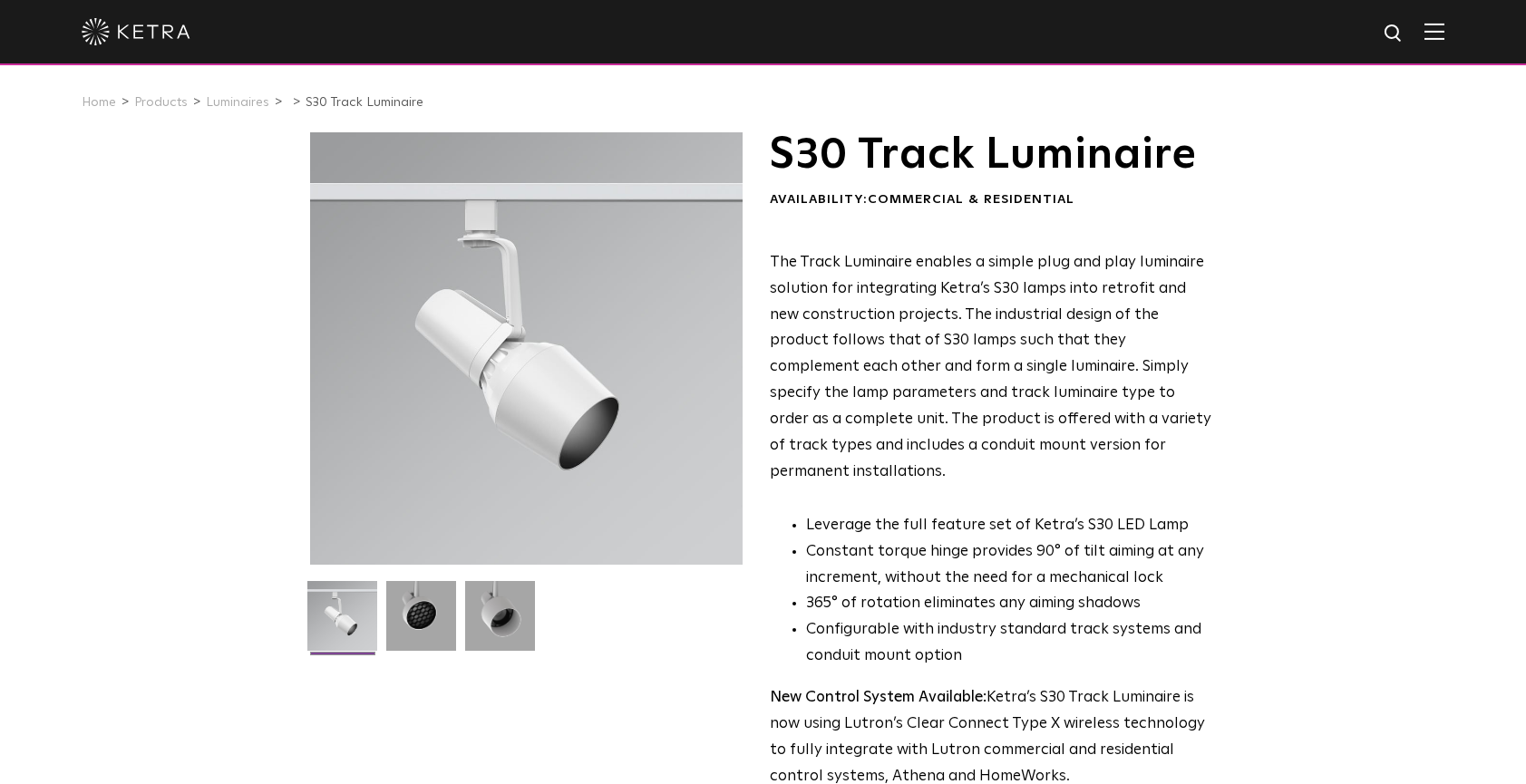
click at [1175, 396] on p "The Track Luminaire enables a simple plug and play luminaire solution for integ…" at bounding box center [991, 368] width 441 height 236
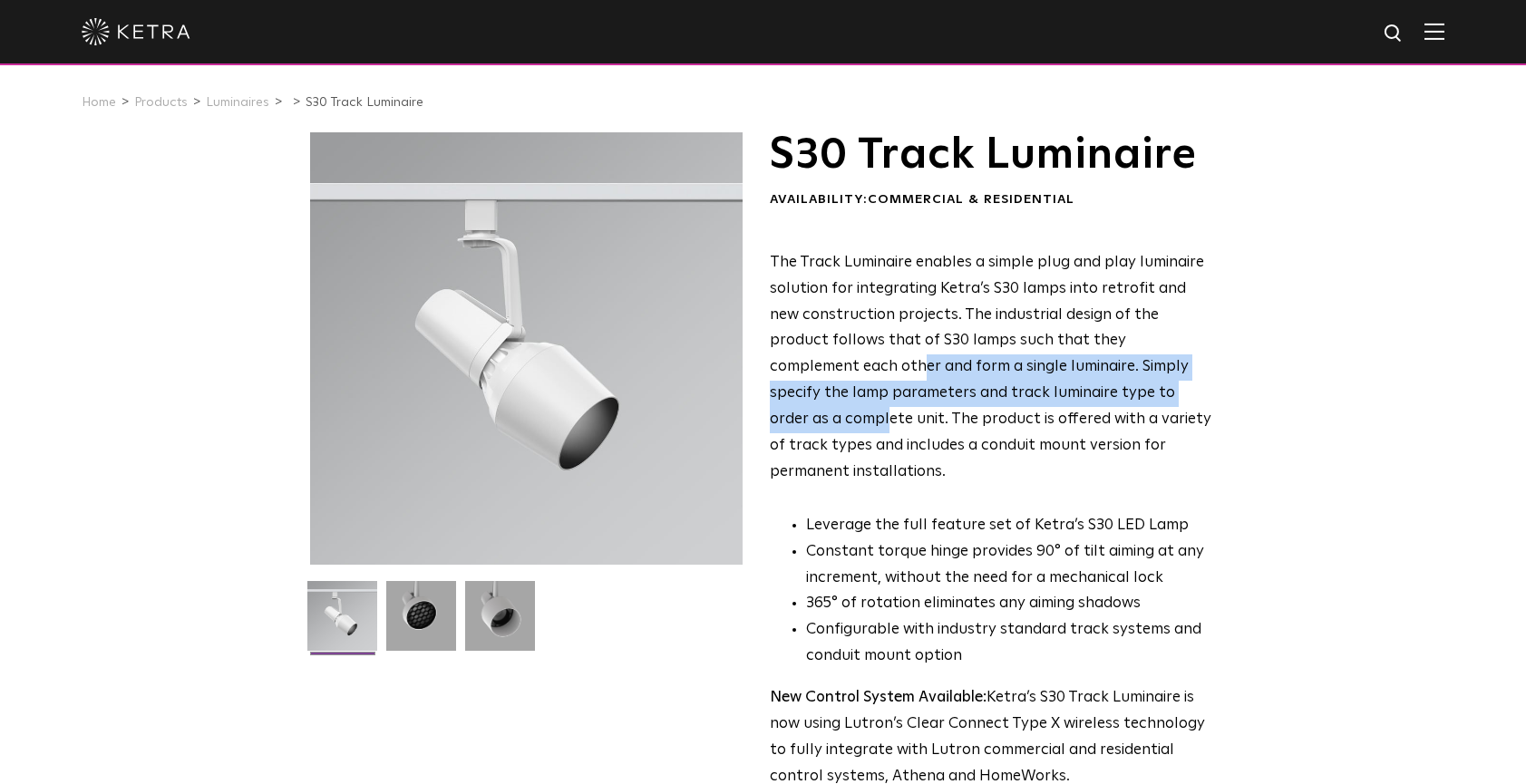
drag, startPoint x: 796, startPoint y: 361, endPoint x: 1169, endPoint y: 381, distance: 373.5
click at [1169, 381] on span "The Track Luminaire enables a simple plug and play luminaire solution for integ…" at bounding box center [991, 367] width 441 height 225
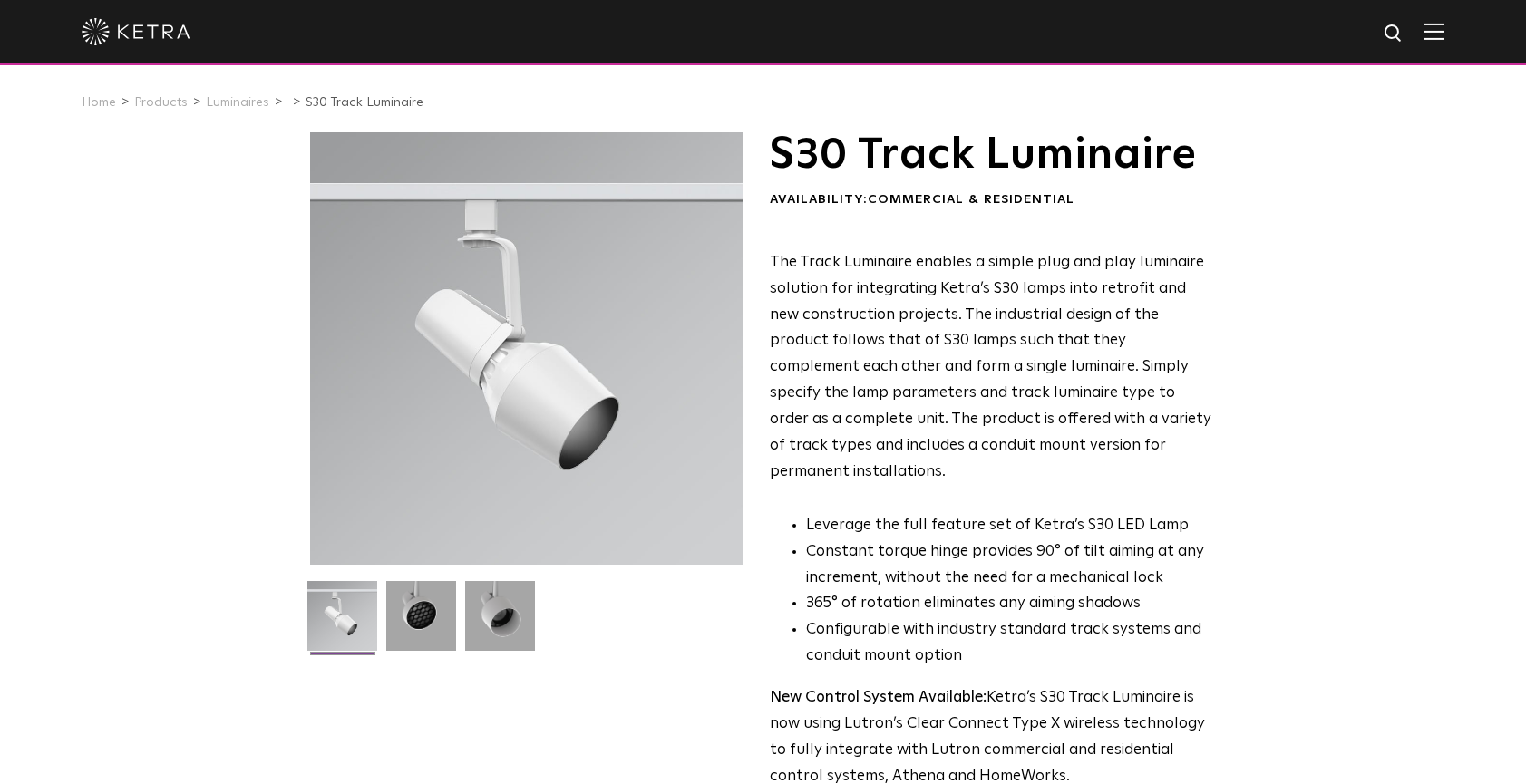
click at [1067, 444] on span "The Track Luminaire enables a simple plug and play luminaire solution for integ…" at bounding box center [991, 367] width 441 height 225
drag, startPoint x: 809, startPoint y: 332, endPoint x: 1146, endPoint y: 332, distance: 337.0
click at [1146, 332] on span "The Track Luminaire enables a simple plug and play luminaire solution for integ…" at bounding box center [991, 367] width 441 height 225
click at [1107, 361] on span "The Track Luminaire enables a simple plug and play luminaire solution for integ…" at bounding box center [991, 367] width 441 height 225
drag, startPoint x: 818, startPoint y: 361, endPoint x: 1123, endPoint y: 364, distance: 305.0
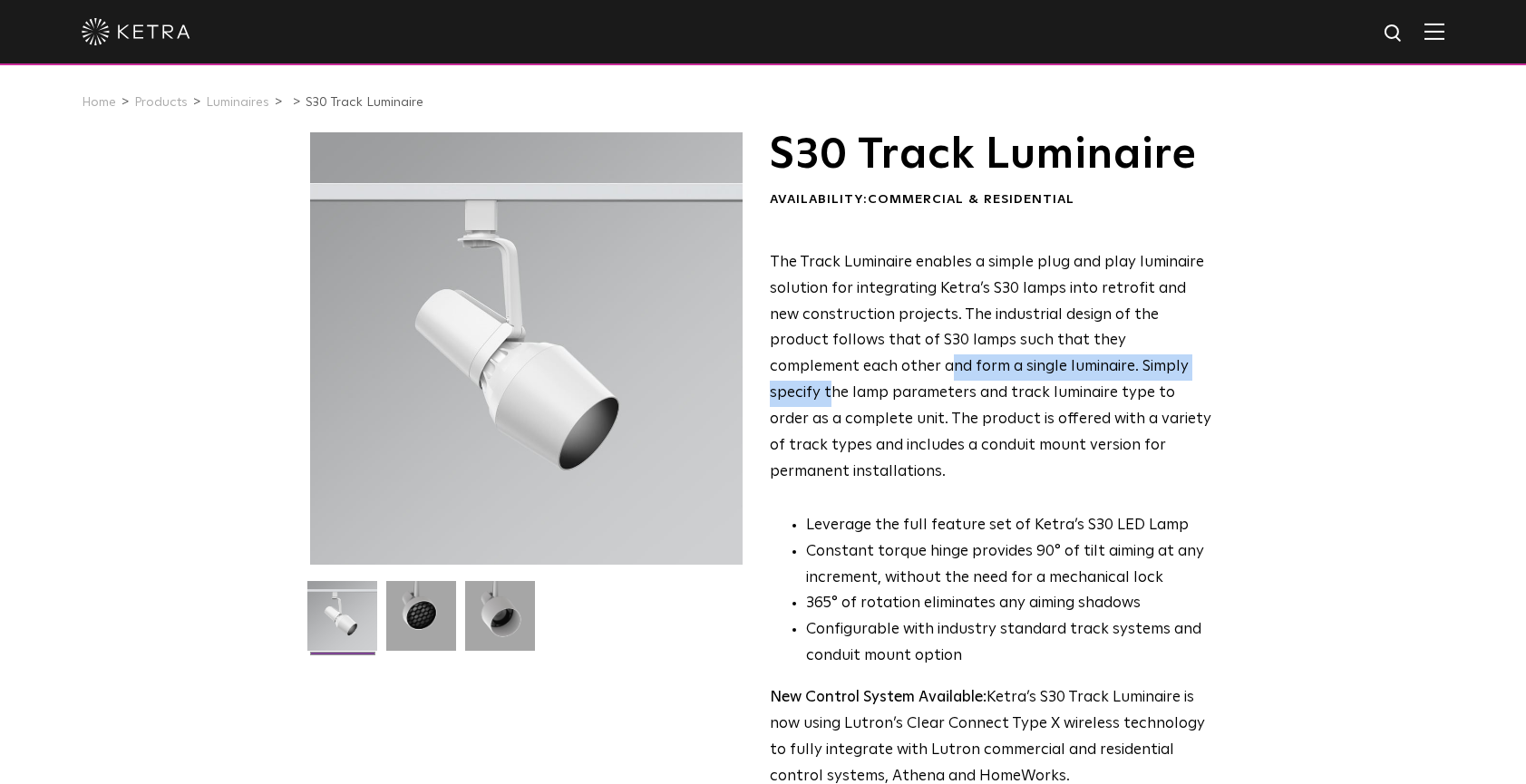
click at [1122, 364] on span "The Track Luminaire enables a simple plug and play luminaire solution for integ…" at bounding box center [991, 367] width 441 height 225
click at [1103, 406] on span "The Track Luminaire enables a simple plug and play luminaire solution for integ…" at bounding box center [991, 367] width 441 height 225
drag, startPoint x: 1115, startPoint y: 364, endPoint x: 844, endPoint y: 373, distance: 271.1
click at [845, 374] on p "The Track Luminaire enables a simple plug and play luminaire solution for integ…" at bounding box center [991, 368] width 441 height 236
click at [1005, 313] on span "The Track Luminaire enables a simple plug and play luminaire solution for integ…" at bounding box center [991, 367] width 441 height 225
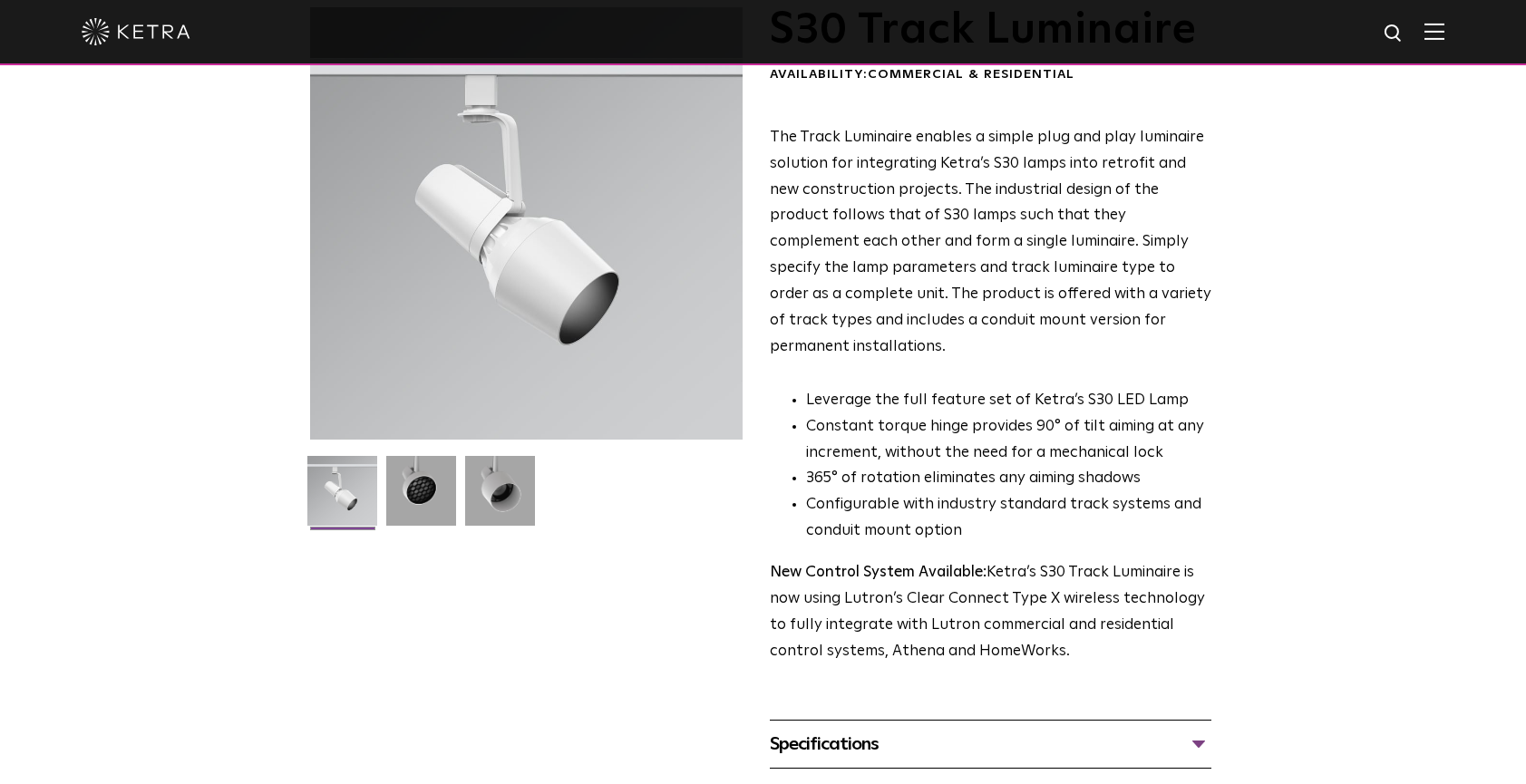
scroll to position [131, 0]
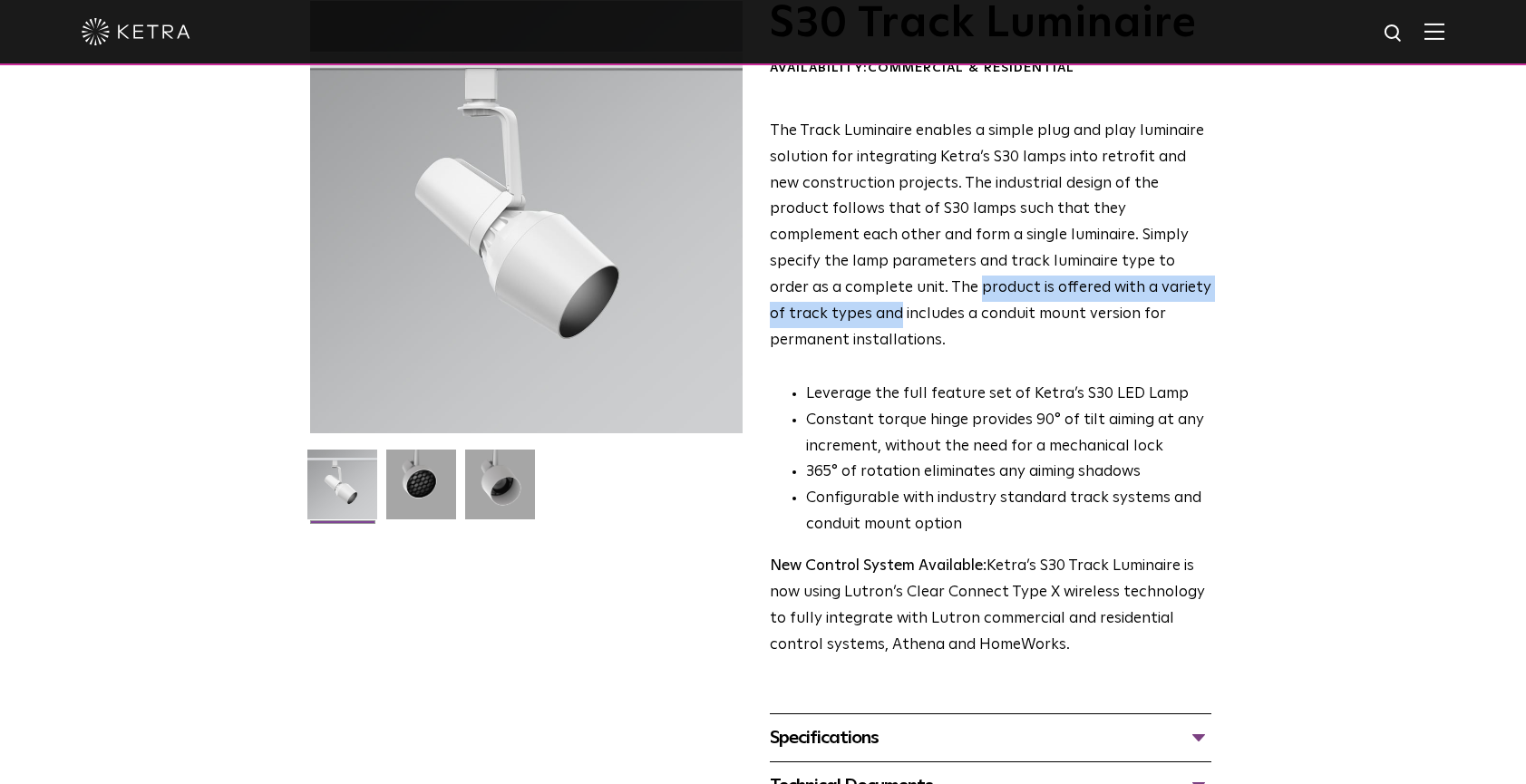
drag, startPoint x: 834, startPoint y: 282, endPoint x: 1198, endPoint y: 284, distance: 364.0
click at [1198, 284] on p "The Track Luminaire enables a simple plug and play luminaire solution for integ…" at bounding box center [991, 237] width 441 height 236
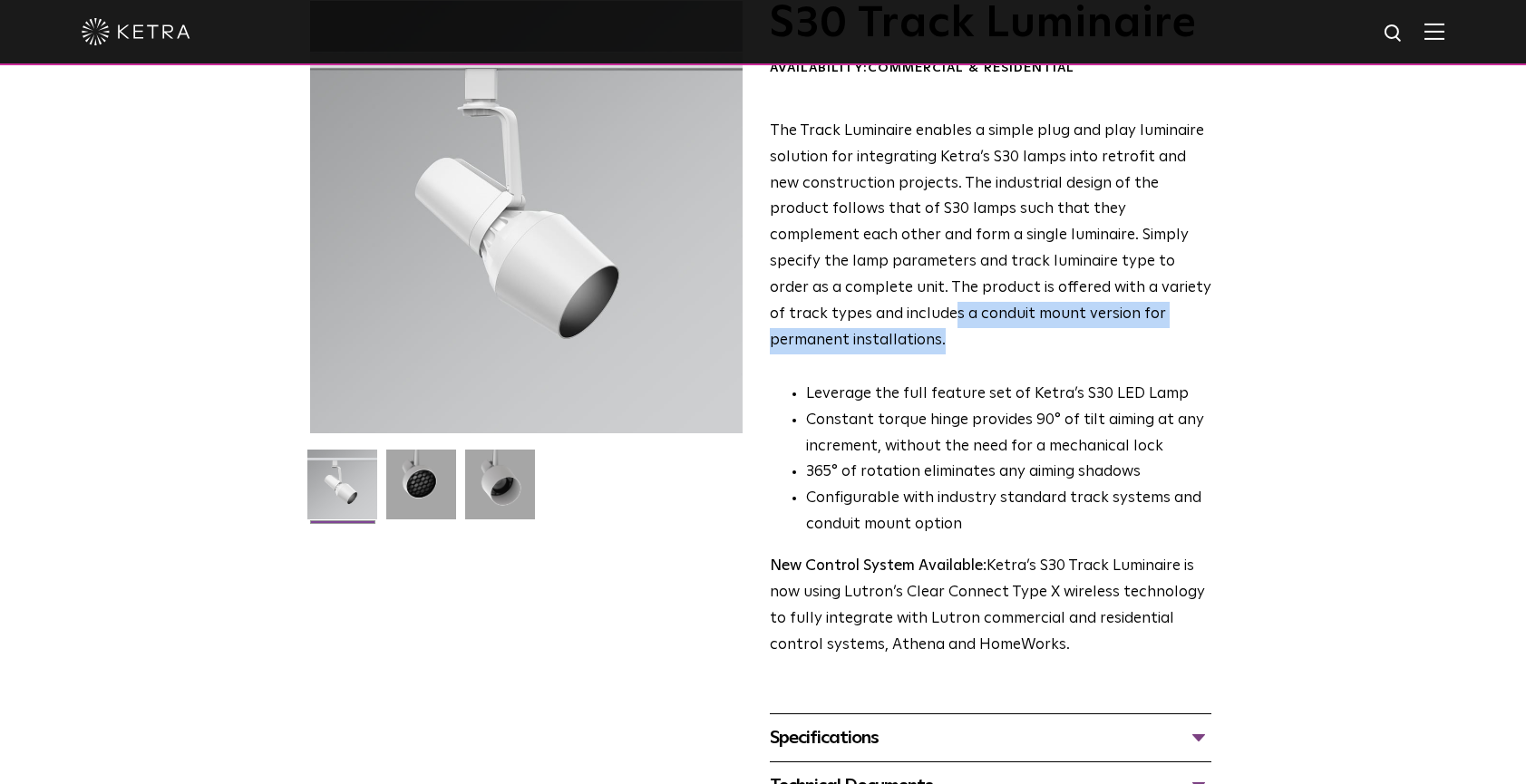
drag, startPoint x: 823, startPoint y: 309, endPoint x: 1267, endPoint y: 310, distance: 444.0
click at [1268, 309] on div "S30 Track Luminaire Availability: Commercial & Residential The Track Luminaire …" at bounding box center [763, 429] width 1526 height 857
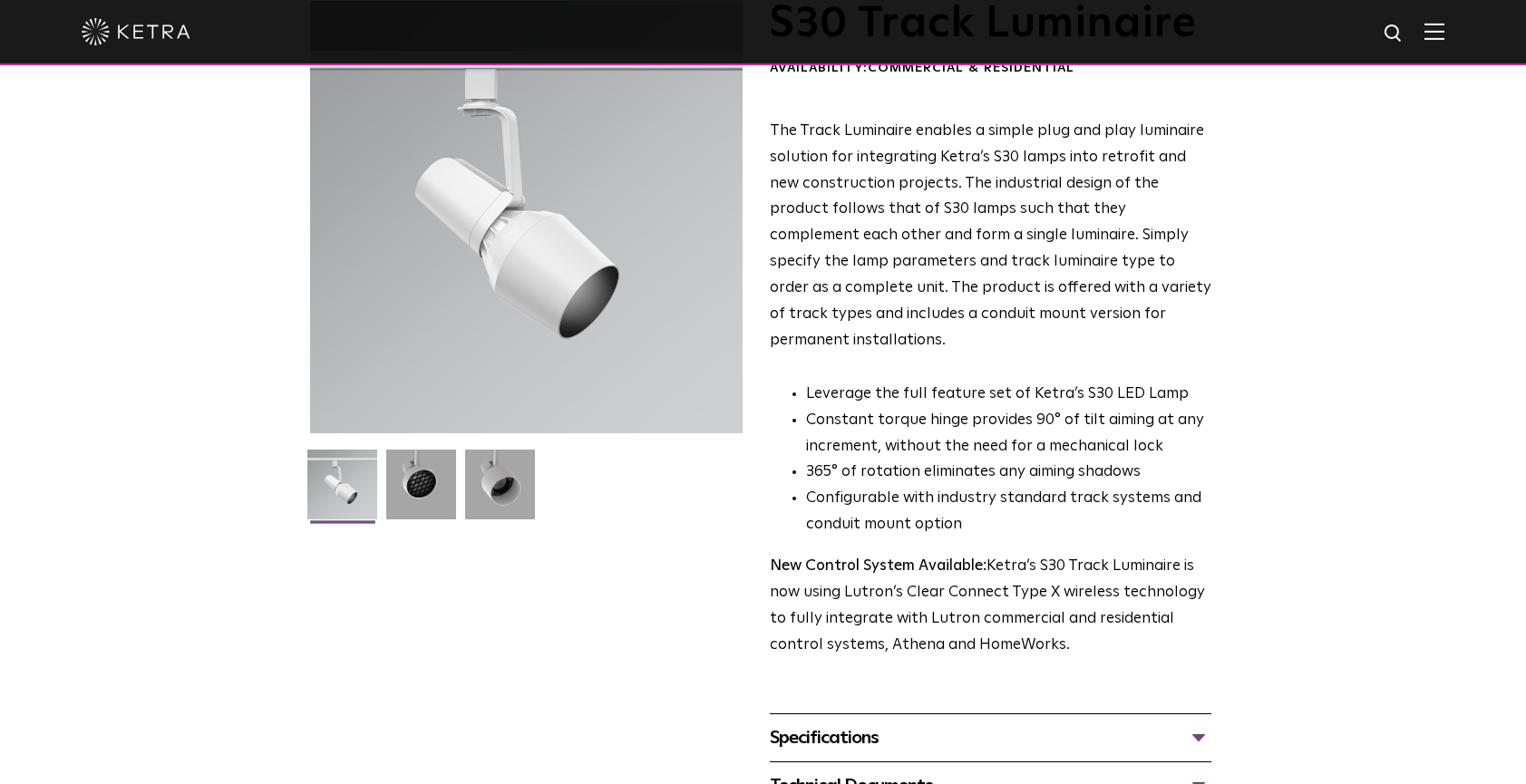
click at [1069, 268] on p "The Track Luminaire enables a simple plug and play luminaire solution for integ…" at bounding box center [991, 237] width 441 height 236
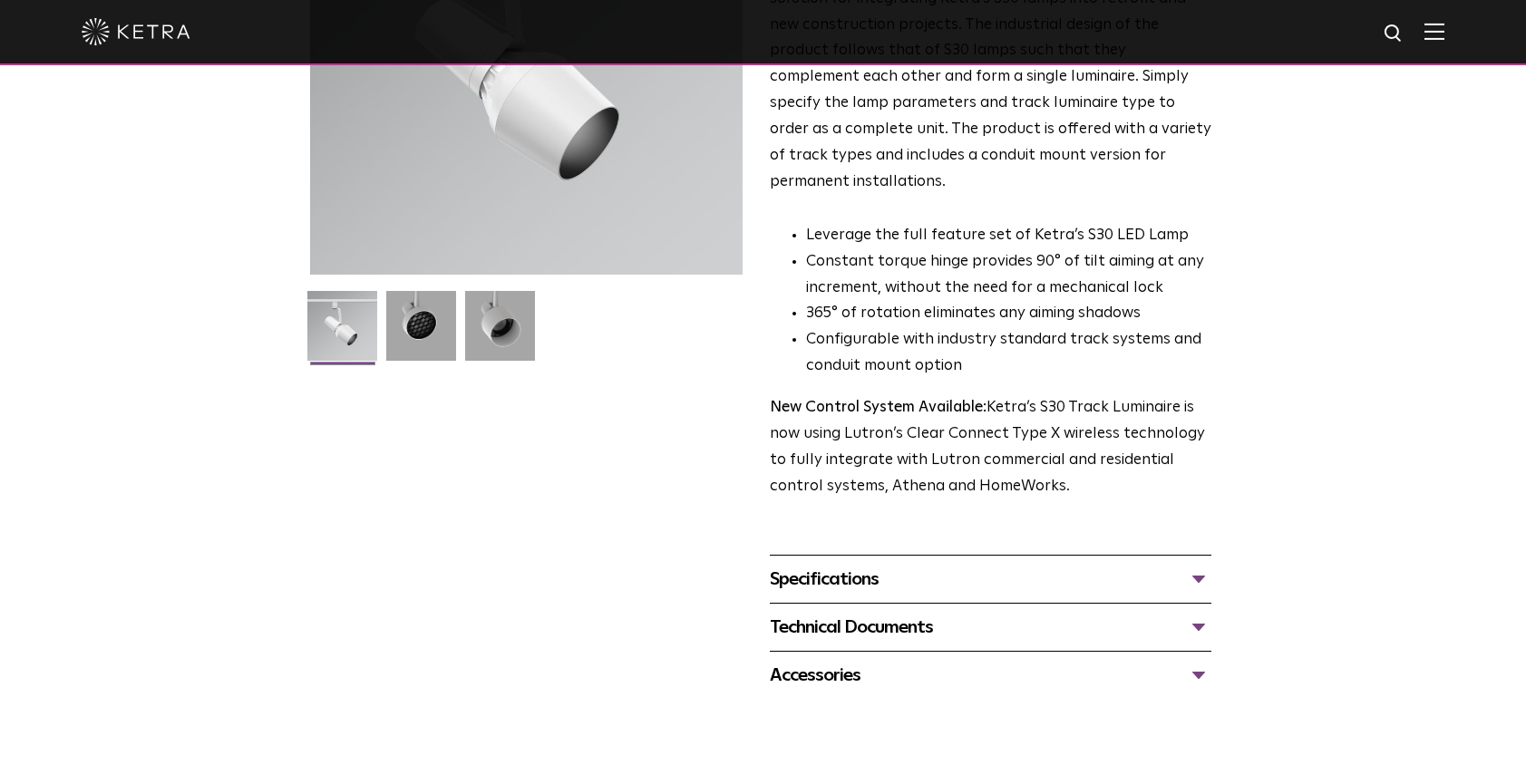
scroll to position [292, 0]
drag, startPoint x: 785, startPoint y: 393, endPoint x: 1005, endPoint y: 392, distance: 220.0
click at [1005, 393] on p "New Control System Available: Ketra’s S30 Track Luminaire is now using Lutron’s…" at bounding box center [991, 446] width 441 height 105
click at [935, 432] on p "New Control System Available: Ketra’s S30 Track Luminaire is now using Lutron’s…" at bounding box center [991, 446] width 441 height 105
click at [888, 563] on div "Specifications" at bounding box center [991, 577] width 441 height 29
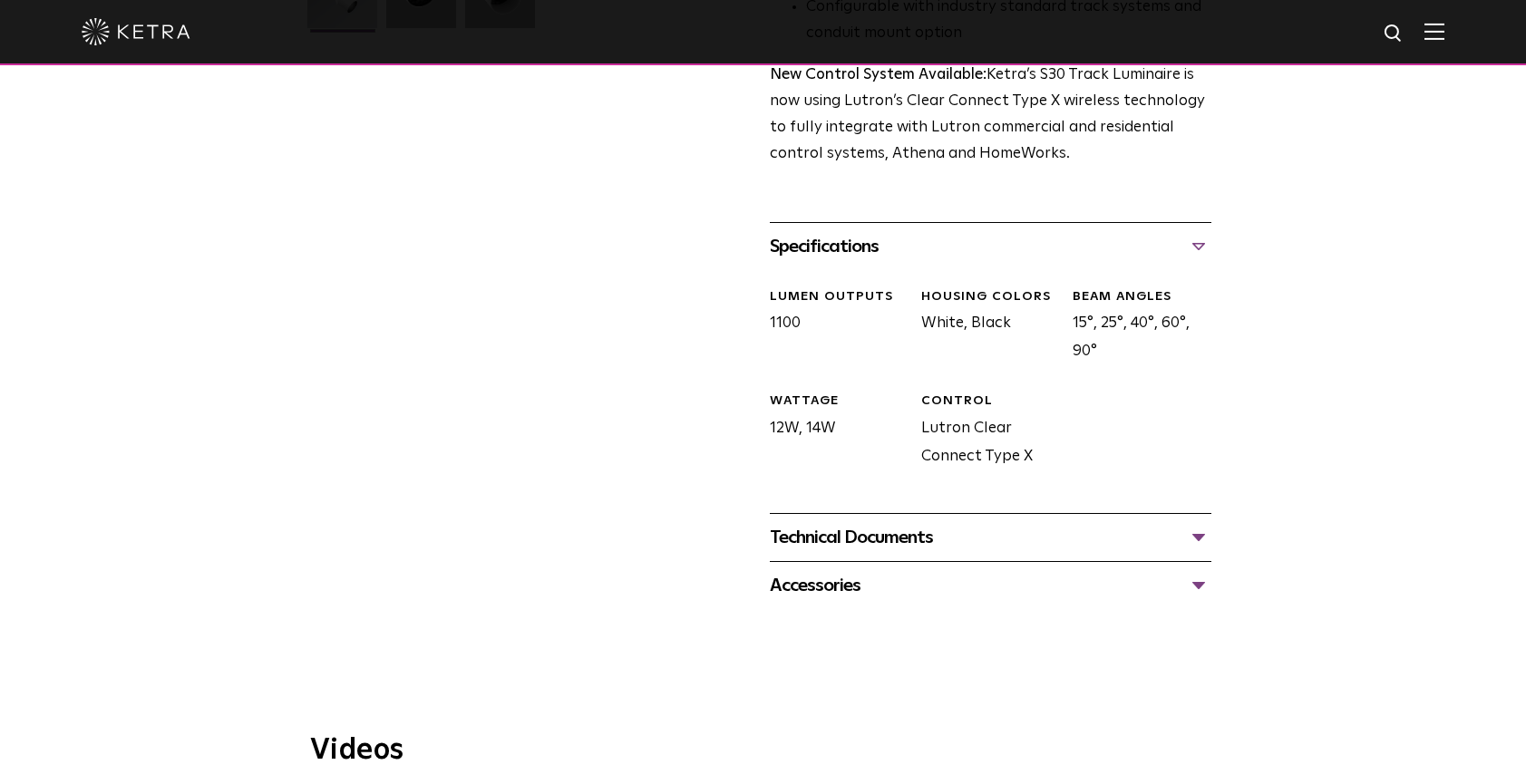
scroll to position [633, 0]
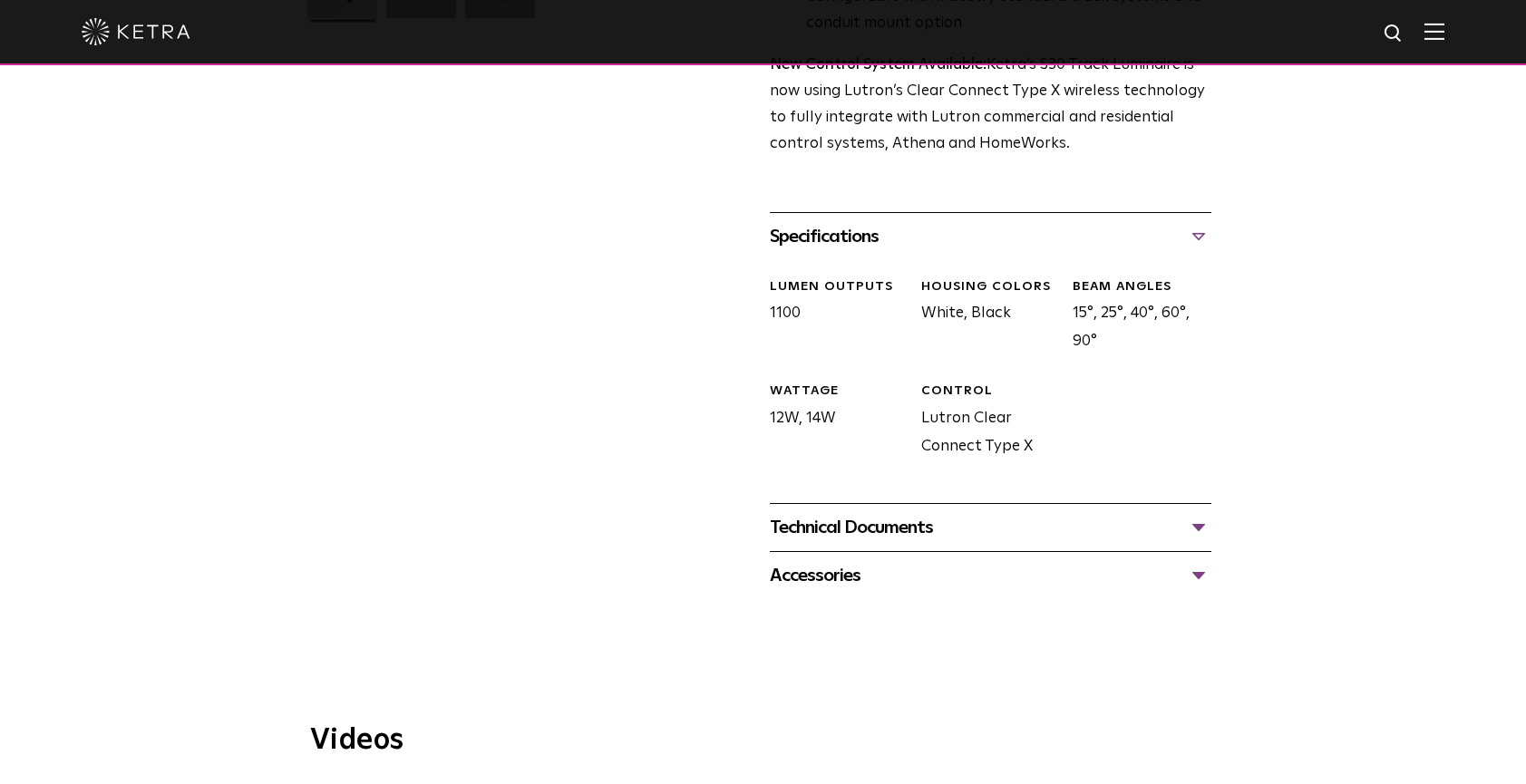
click at [904, 514] on div "Technical Documents" at bounding box center [991, 528] width 441 height 29
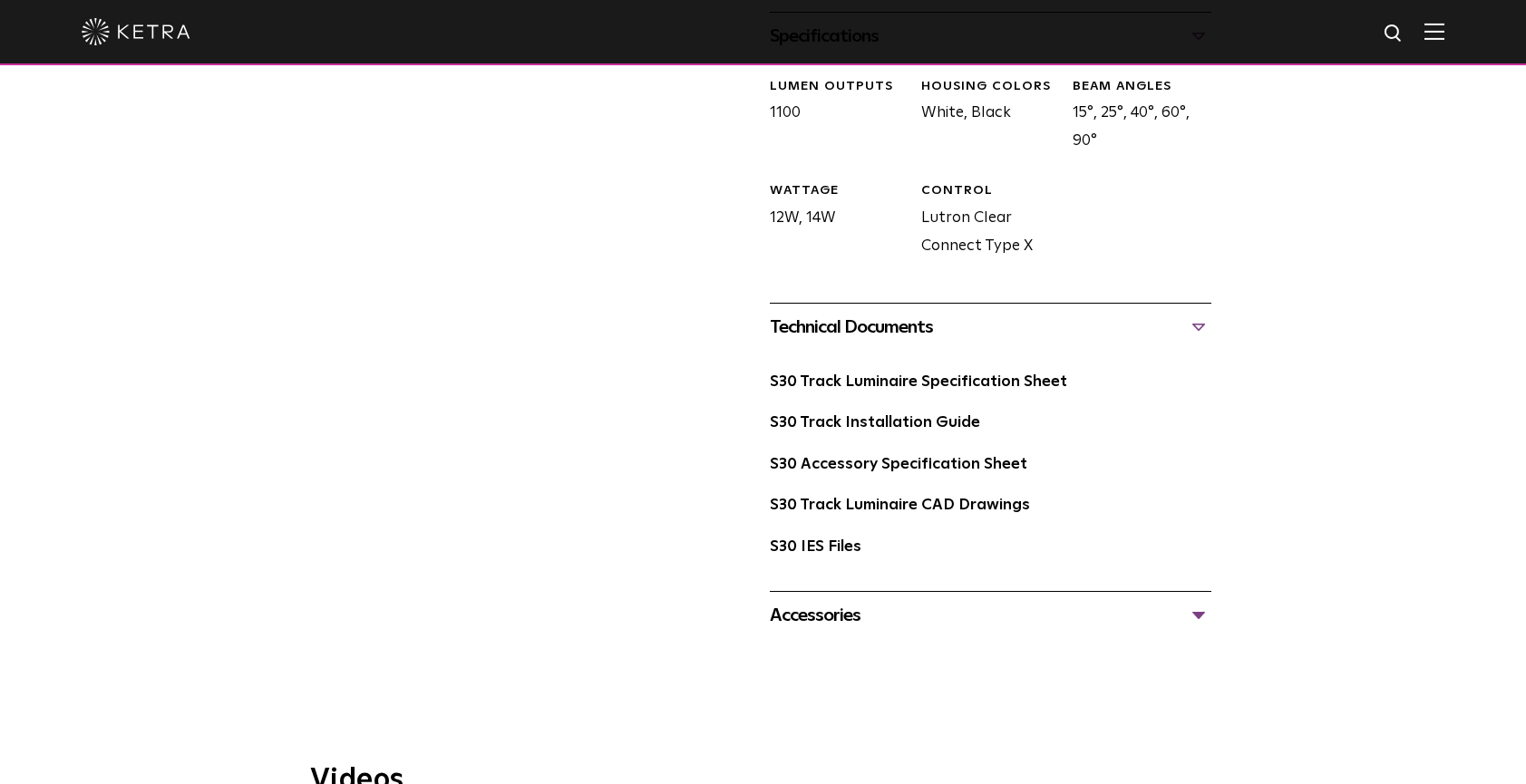
scroll to position [868, 0]
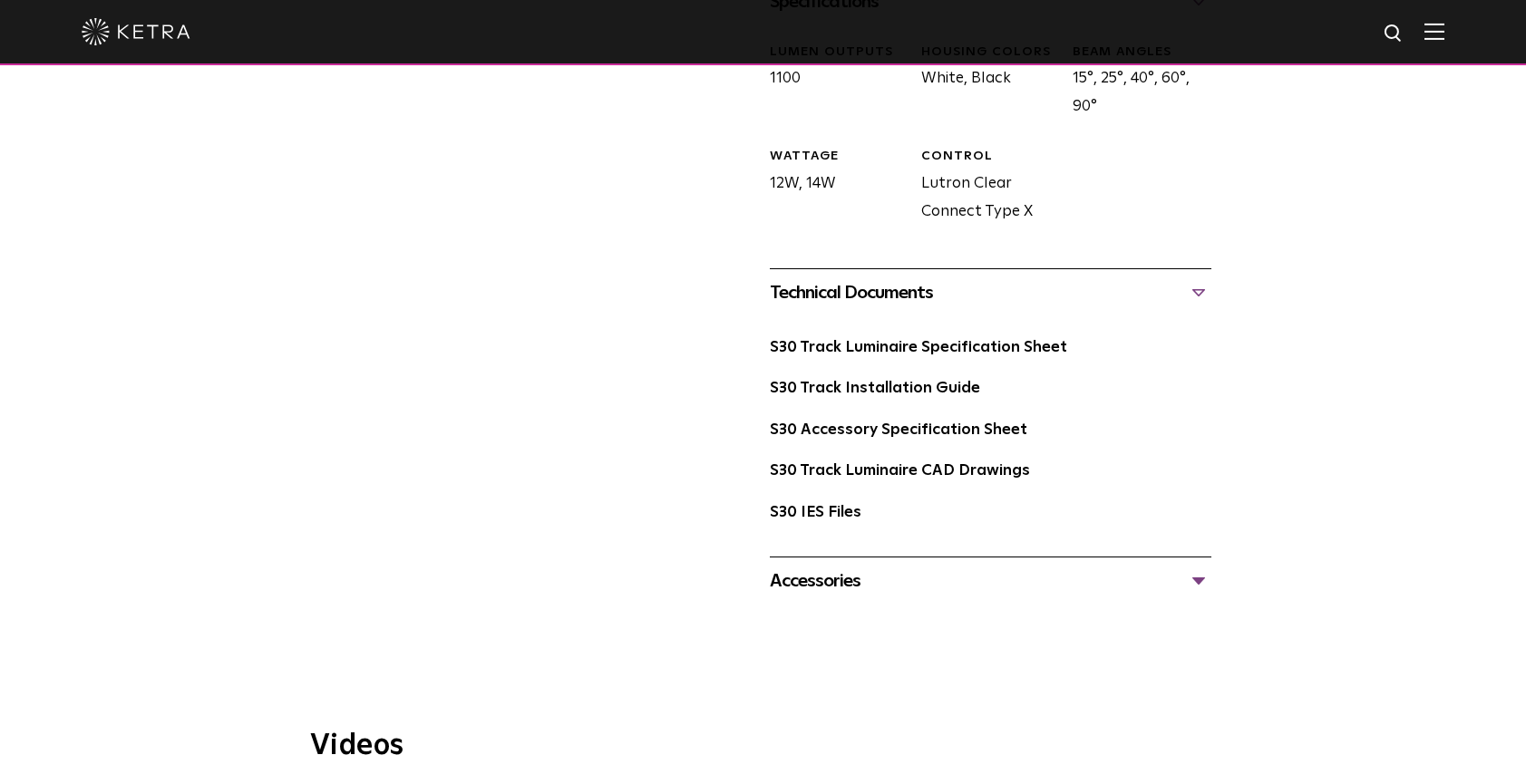
click at [816, 567] on div "Accessories" at bounding box center [991, 581] width 441 height 29
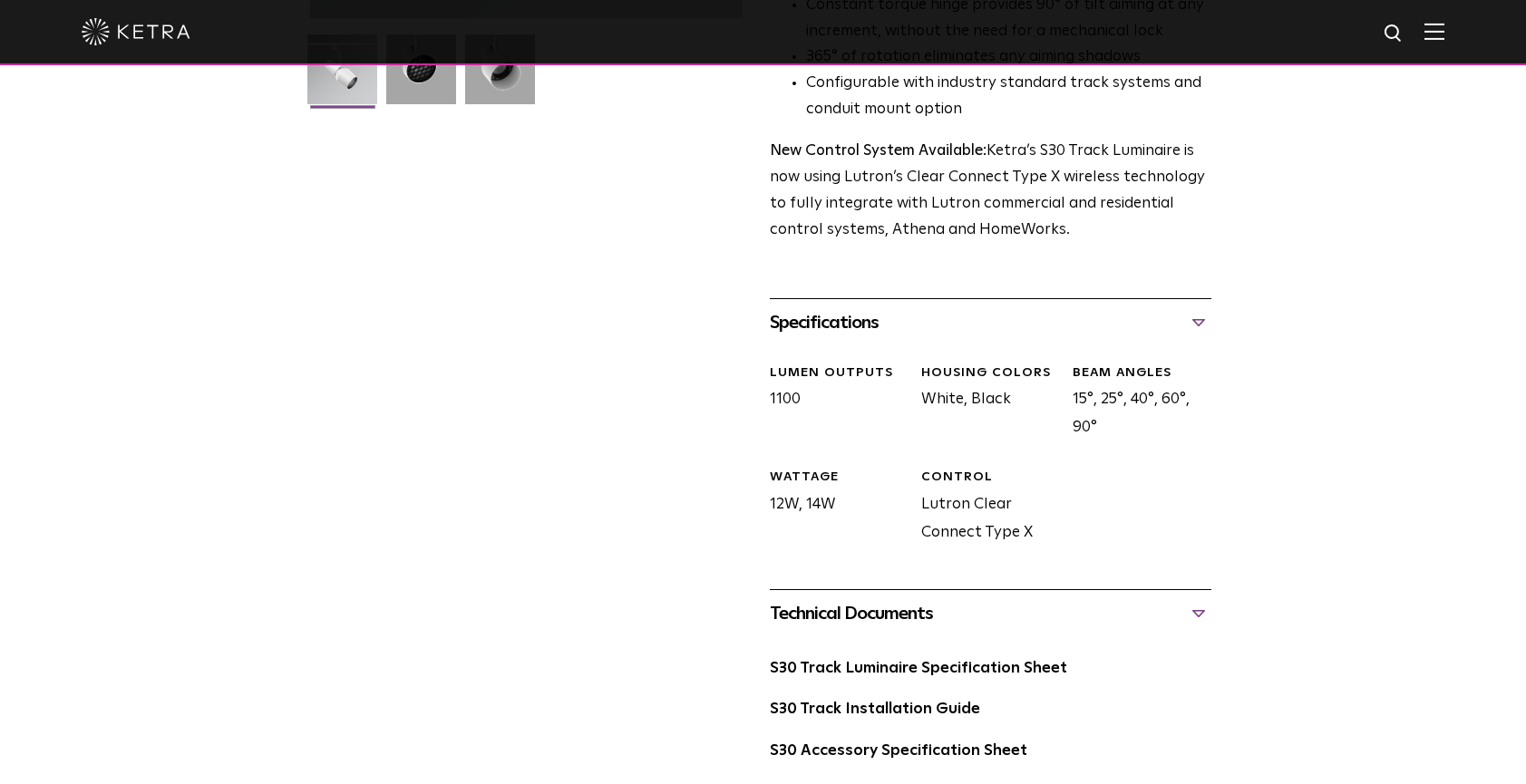
scroll to position [546, 0]
click at [925, 662] on link "S30 Track Luminaire Specification Sheet" at bounding box center [918, 669] width 298 height 15
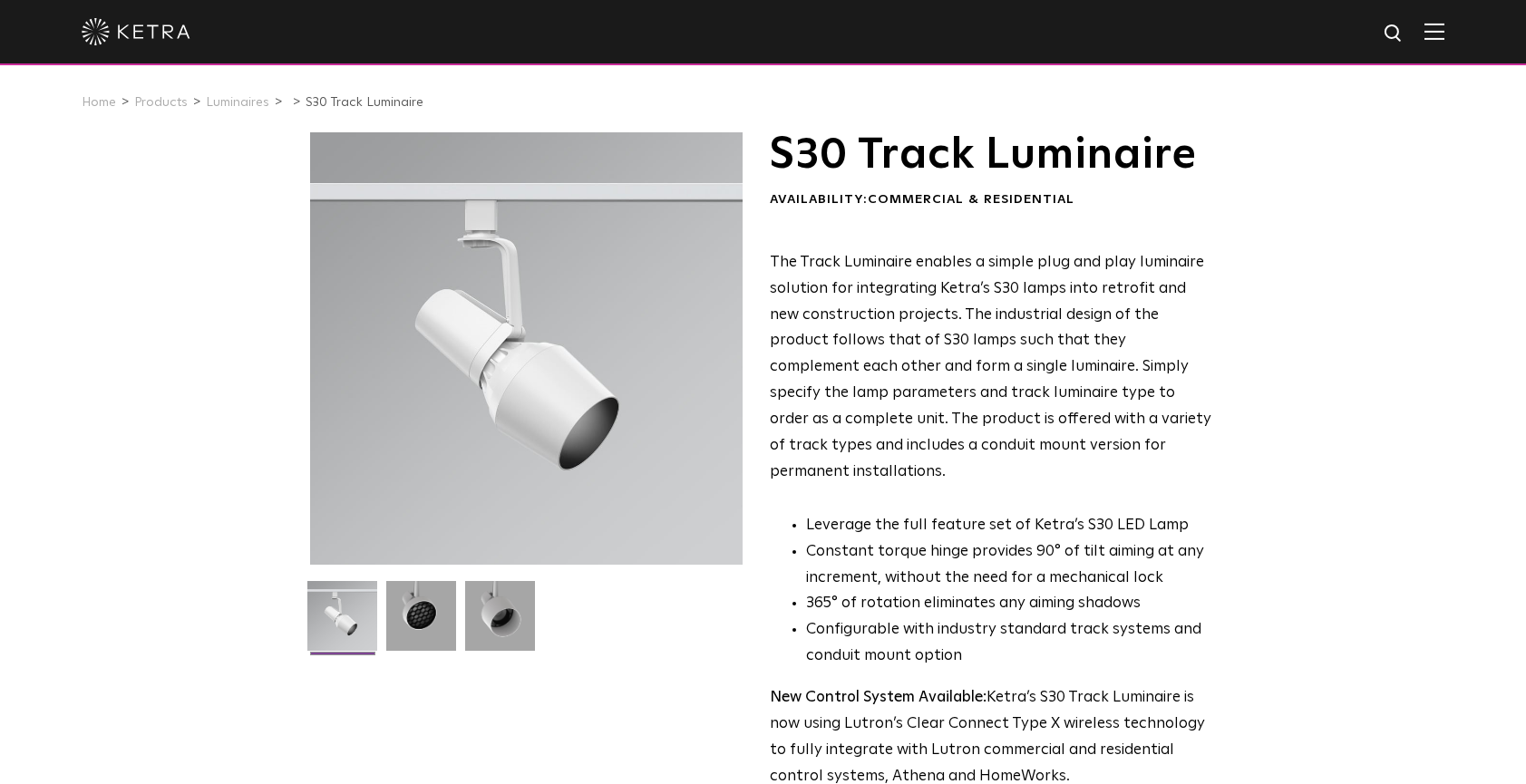
scroll to position [0, 0]
